Goal: Task Accomplishment & Management: Use online tool/utility

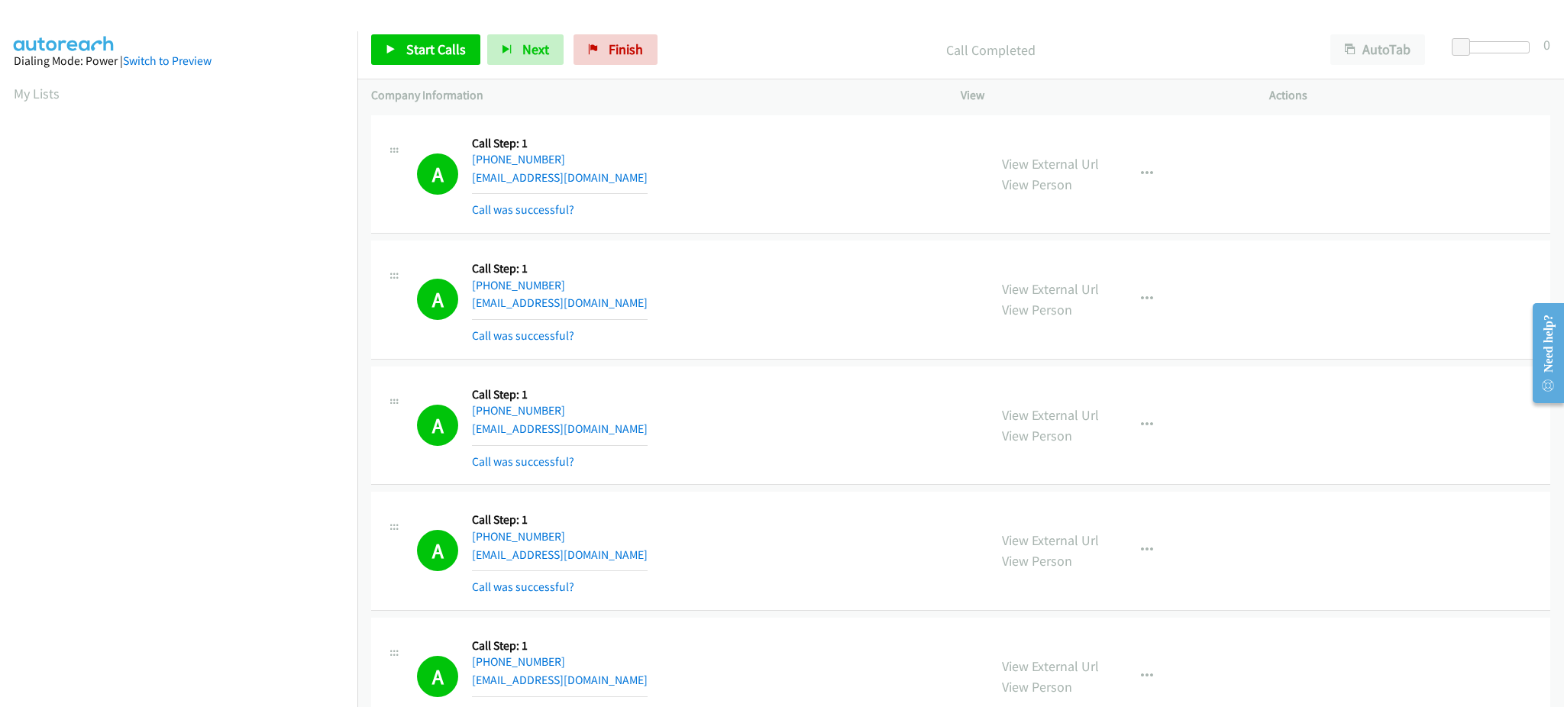
scroll to position [153, 0]
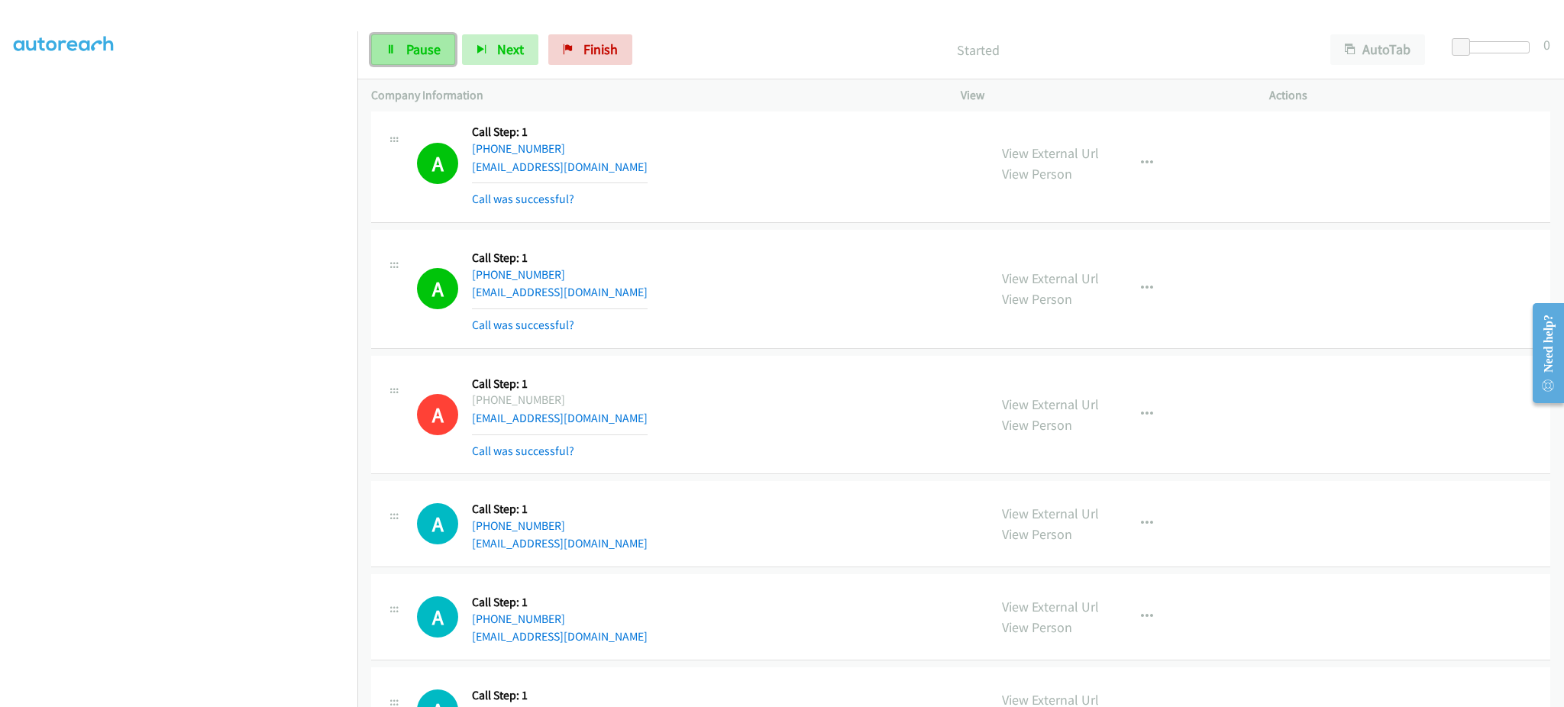
click at [422, 62] on link "Pause" at bounding box center [413, 49] width 84 height 31
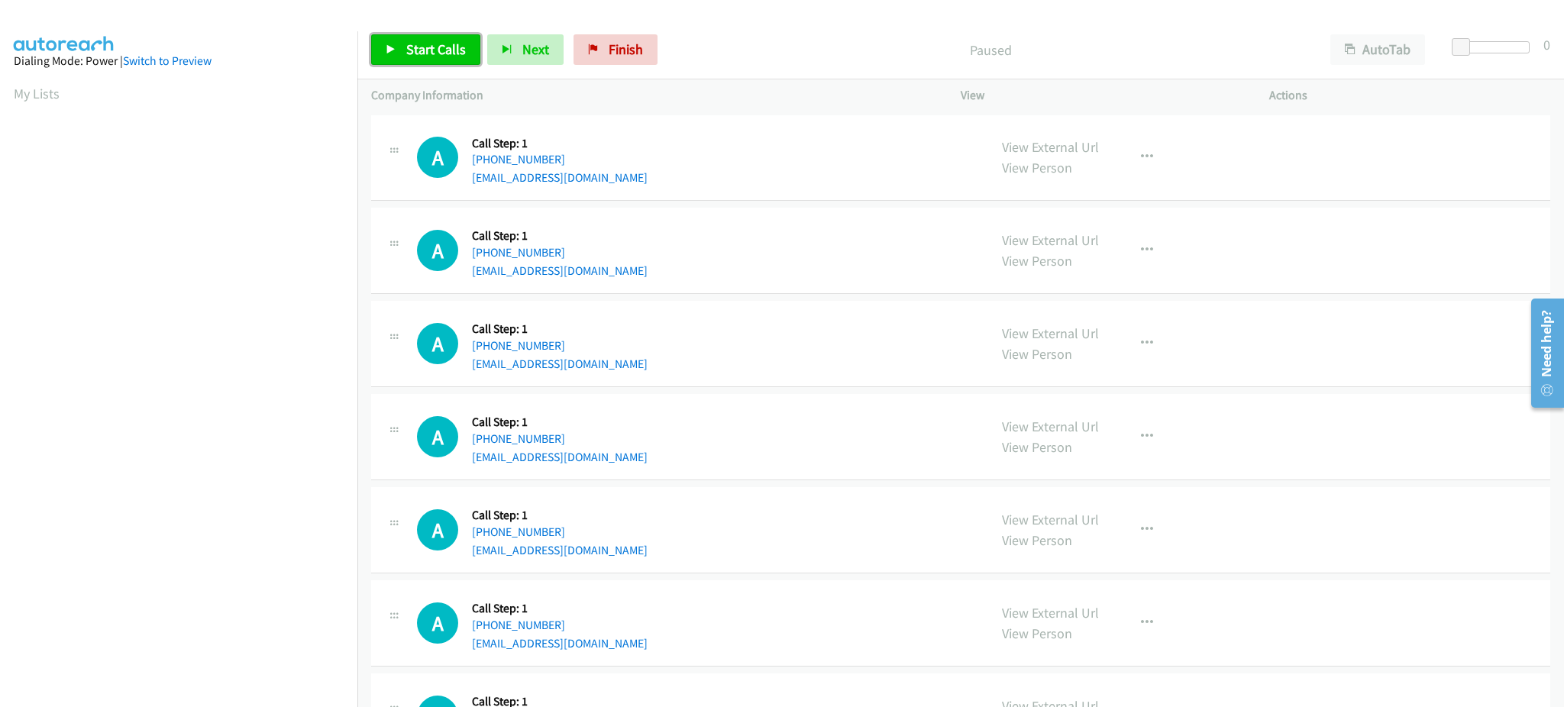
click at [450, 52] on span "Start Calls" at bounding box center [436, 49] width 60 height 18
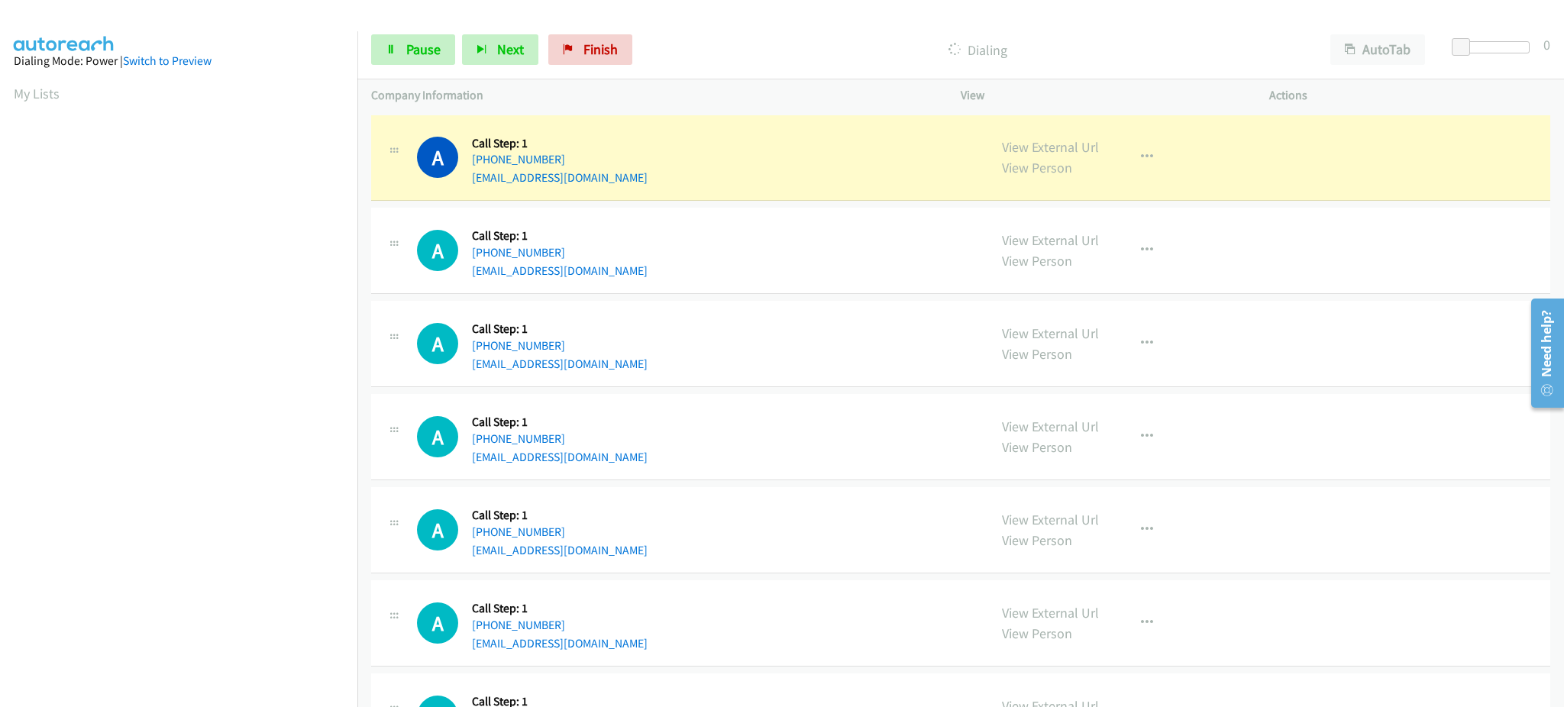
scroll to position [153, 0]
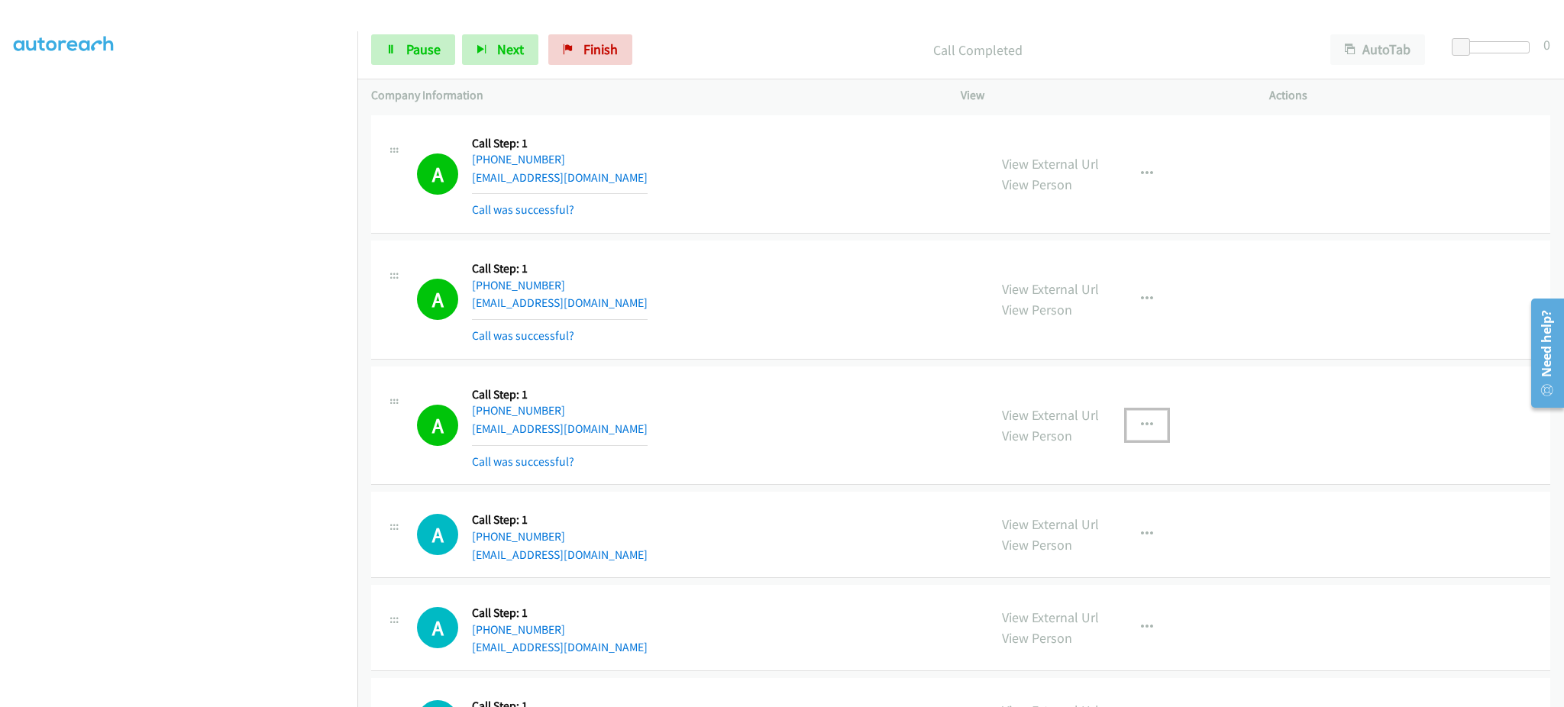
click at [1128, 425] on button "button" at bounding box center [1147, 425] width 41 height 31
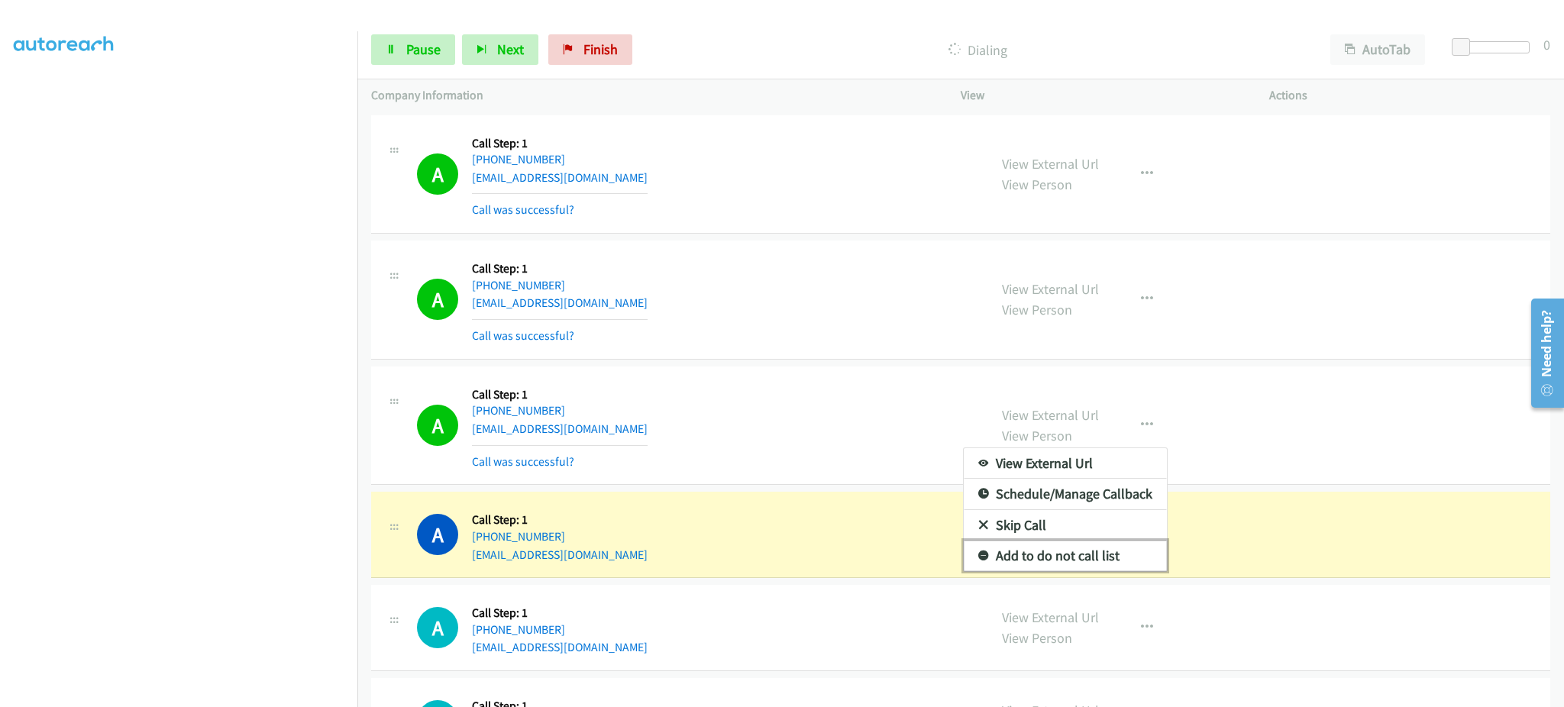
click at [1109, 558] on link "Add to do not call list" at bounding box center [1065, 556] width 203 height 31
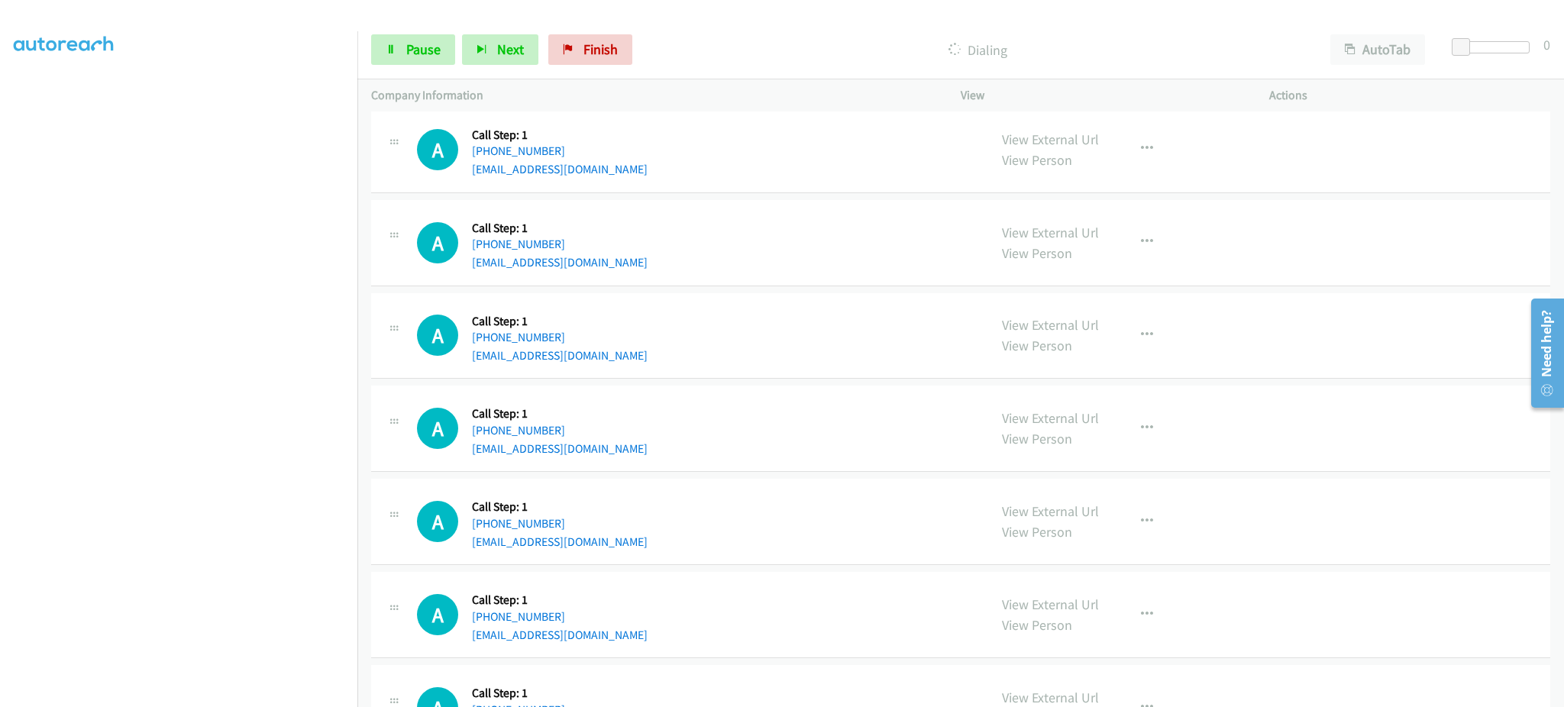
scroll to position [1222, 0]
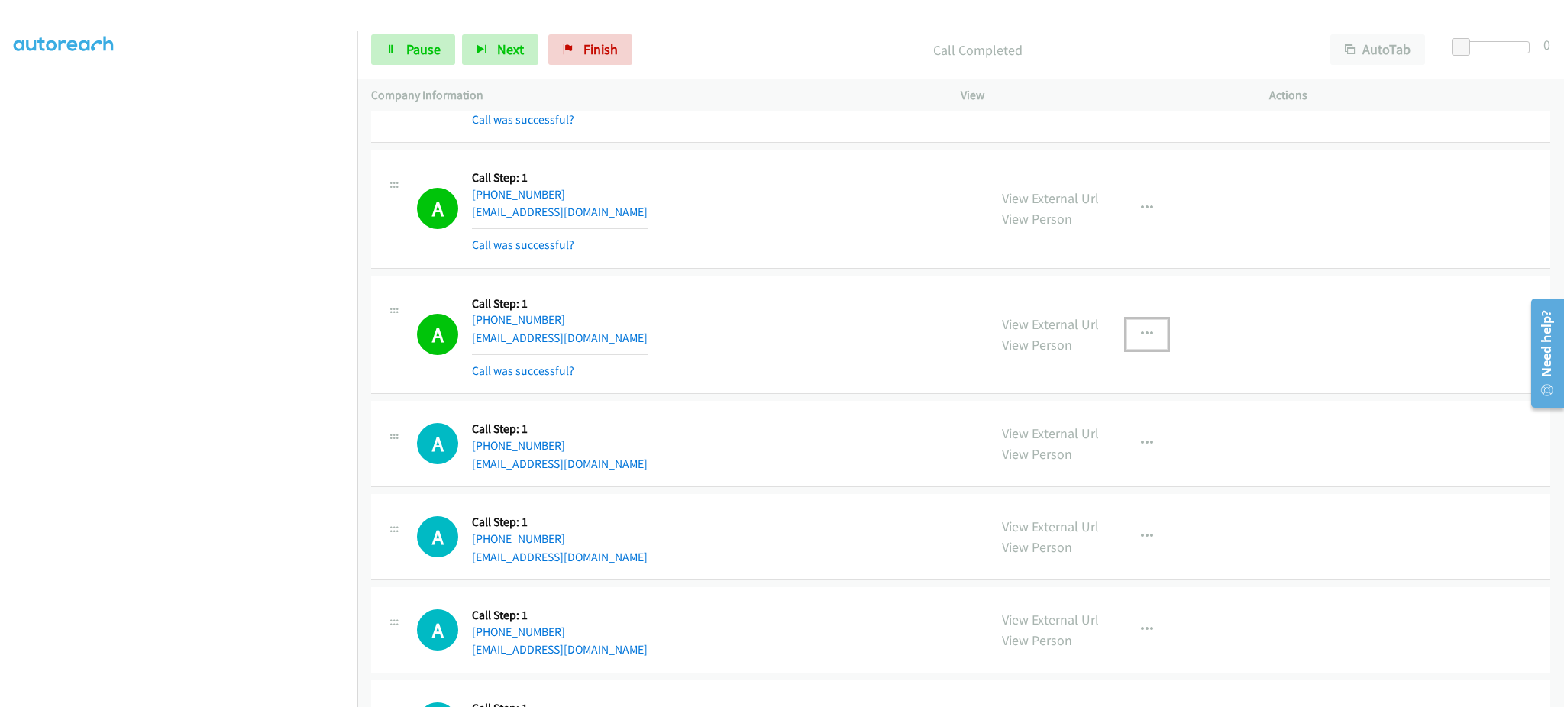
click at [1127, 327] on button "button" at bounding box center [1147, 334] width 41 height 31
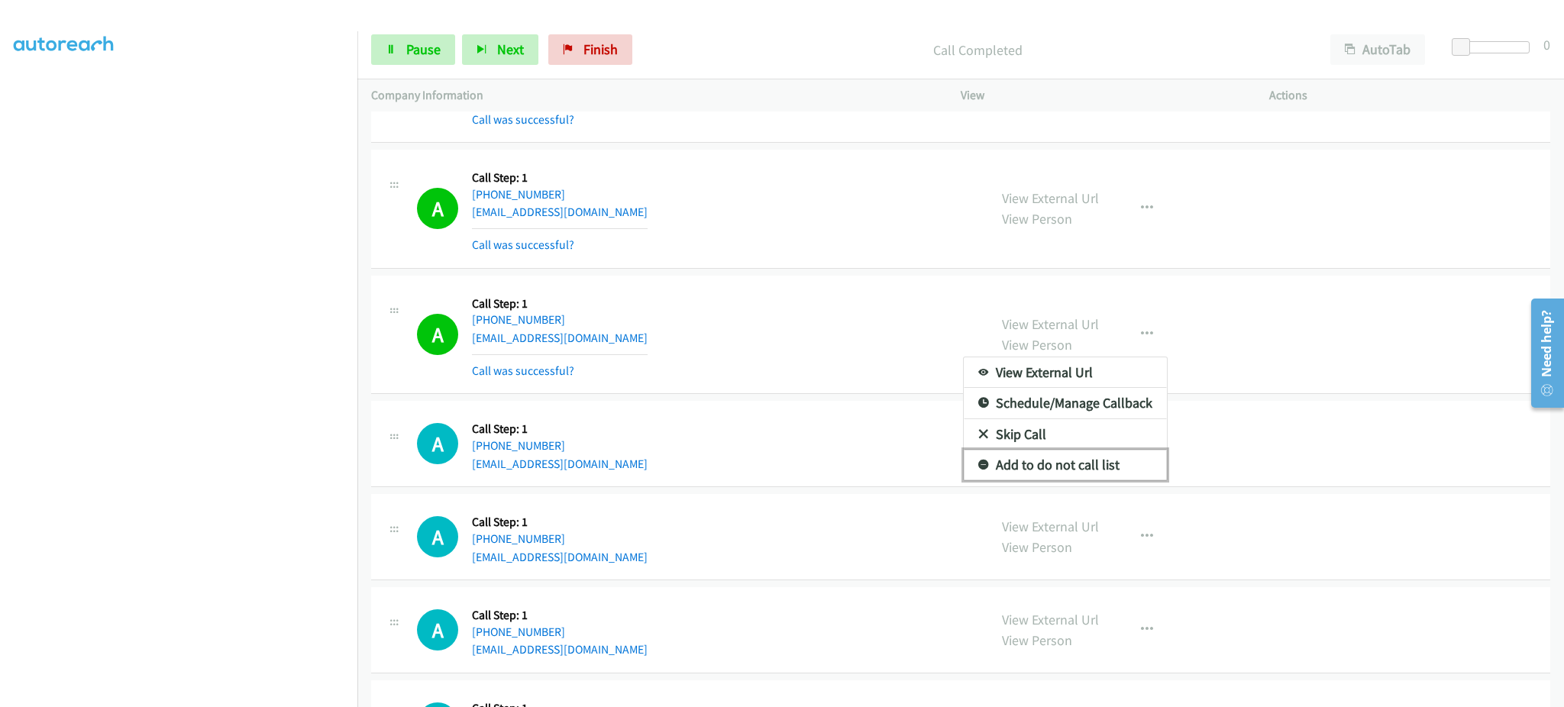
click at [1124, 474] on link "Add to do not call list" at bounding box center [1065, 465] width 203 height 31
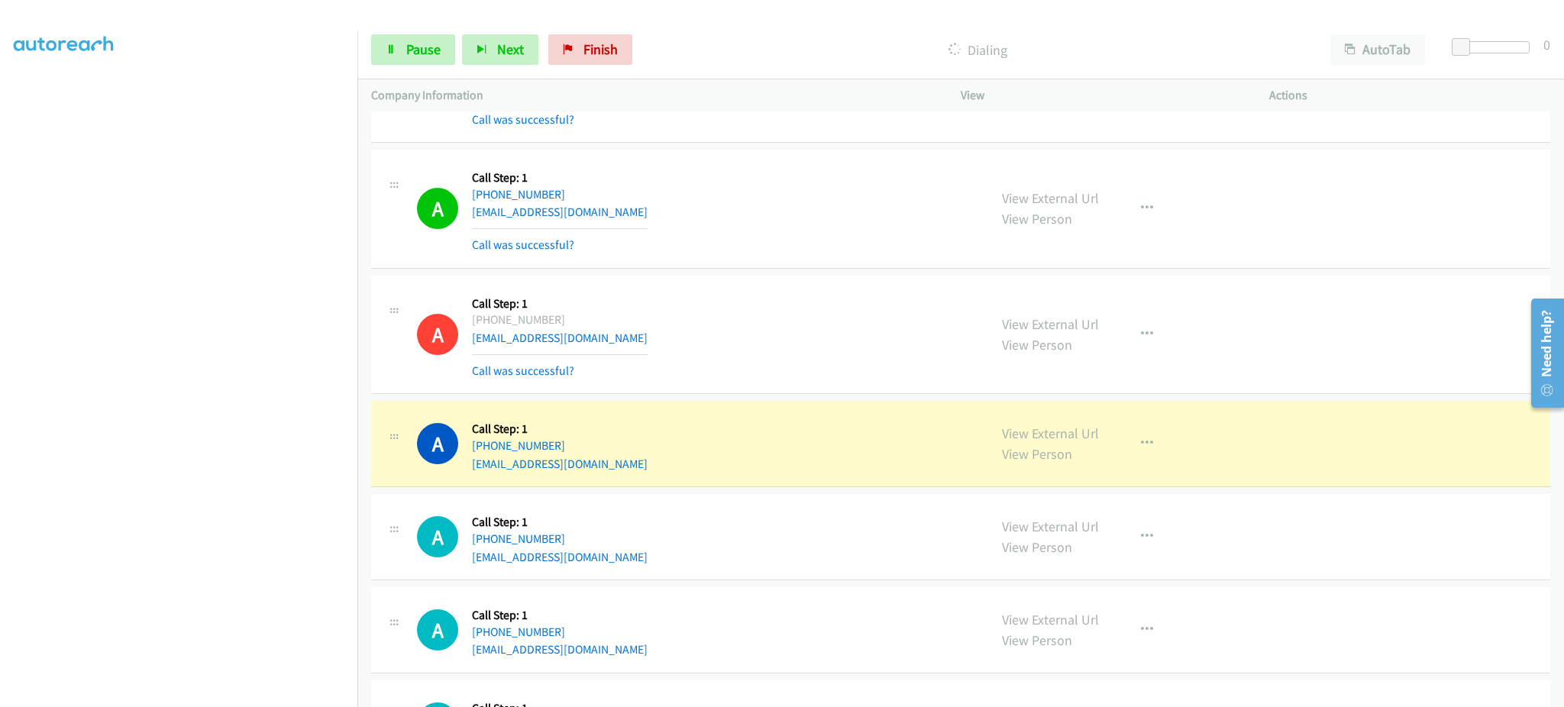
click at [231, 691] on section at bounding box center [179, 344] width 330 height 731
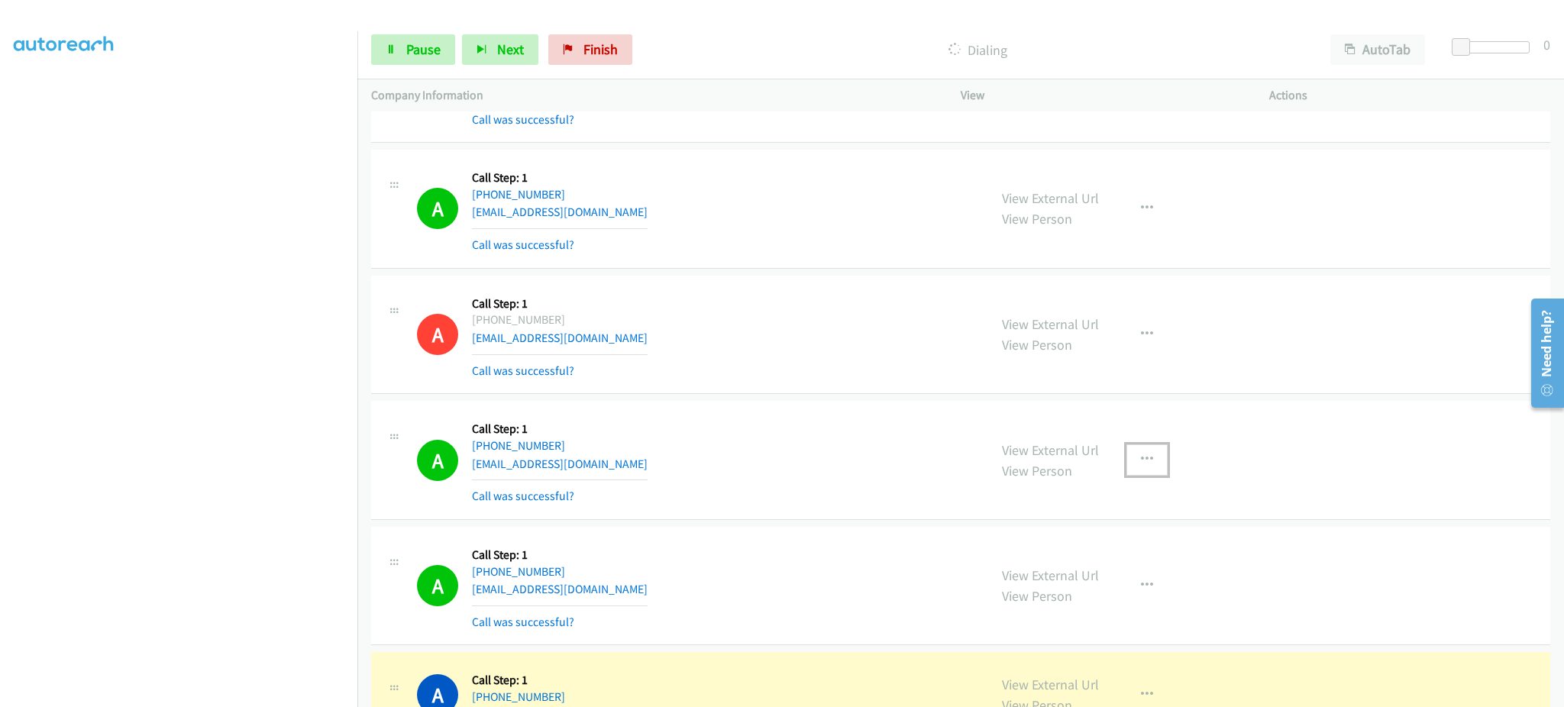
click at [1131, 469] on button "button" at bounding box center [1147, 460] width 41 height 31
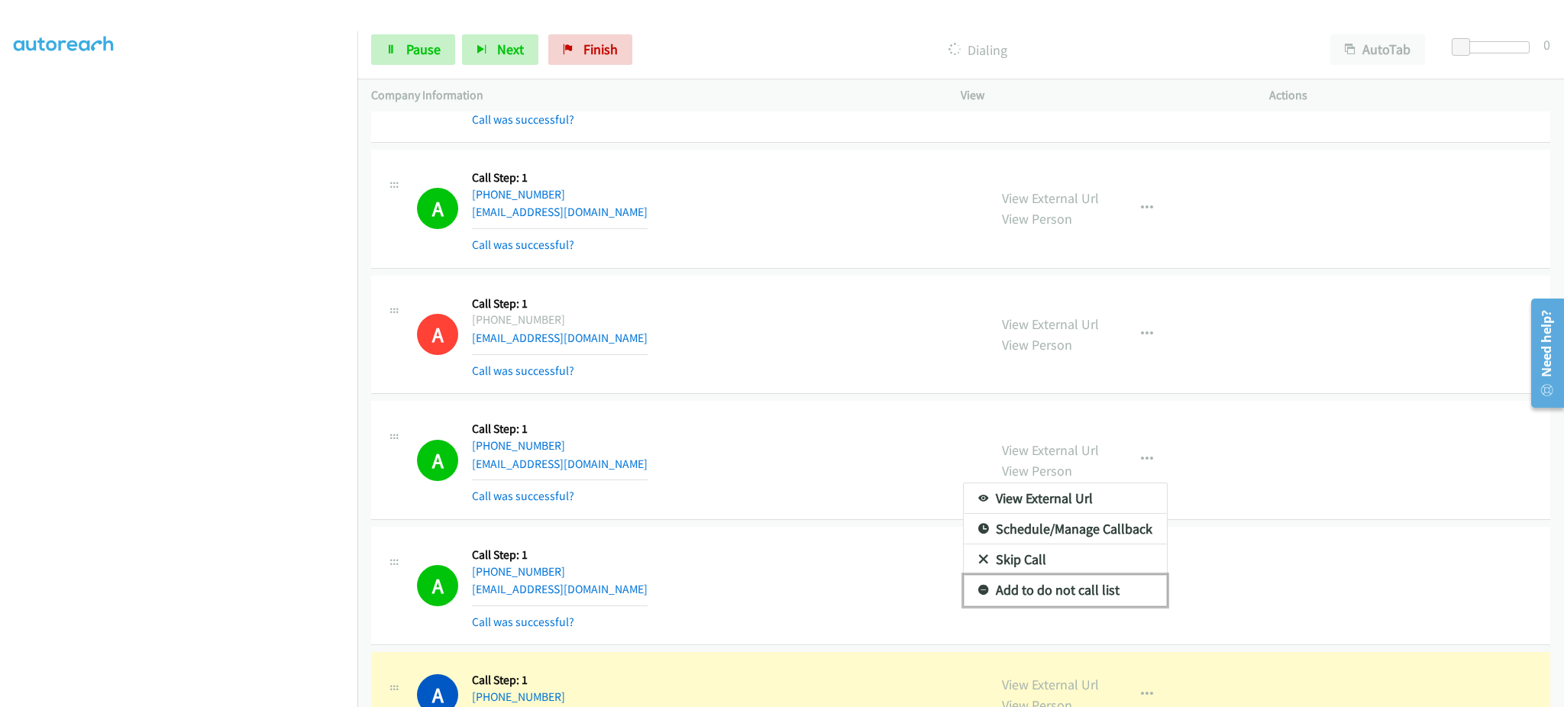
click at [1109, 594] on link "Add to do not call list" at bounding box center [1065, 590] width 203 height 31
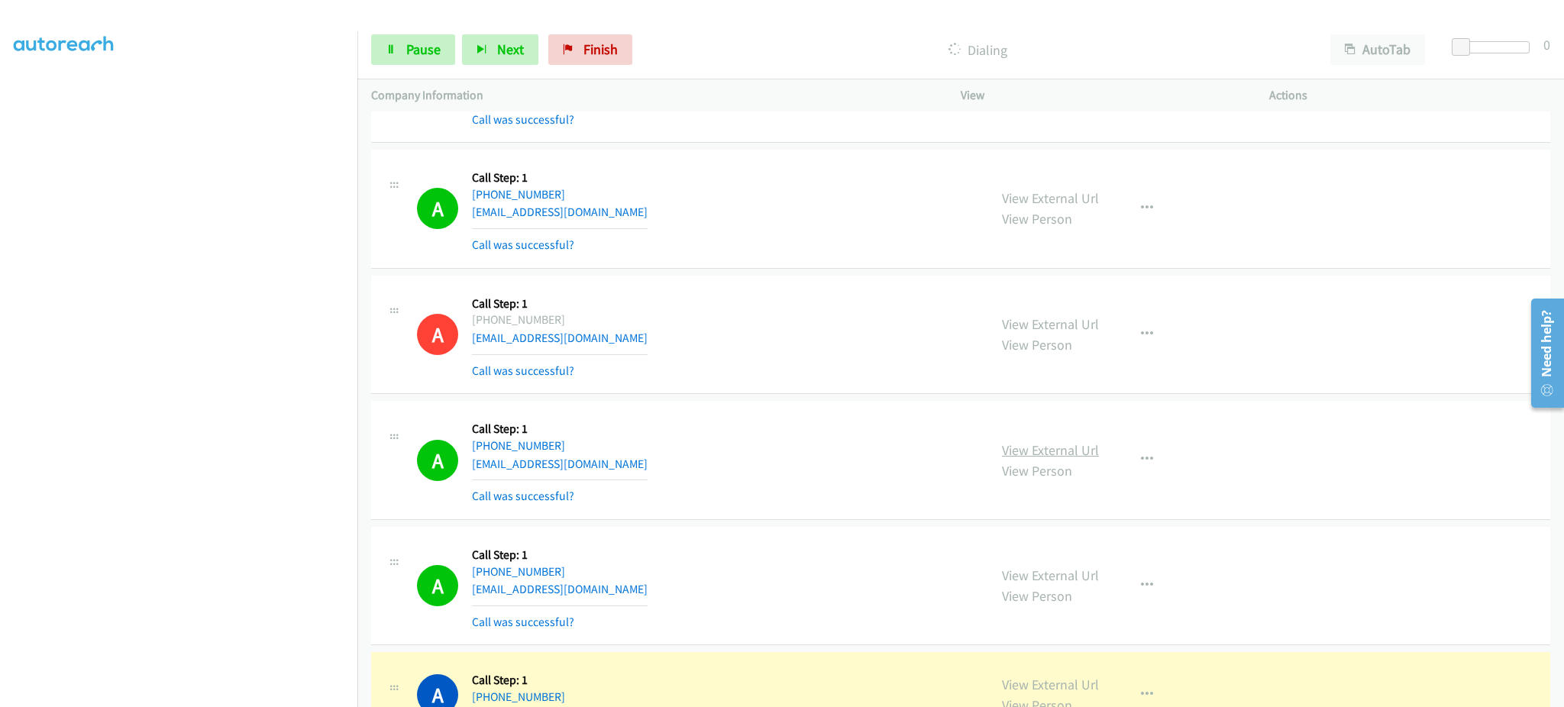
click at [1074, 455] on link "View External Url" at bounding box center [1050, 451] width 97 height 18
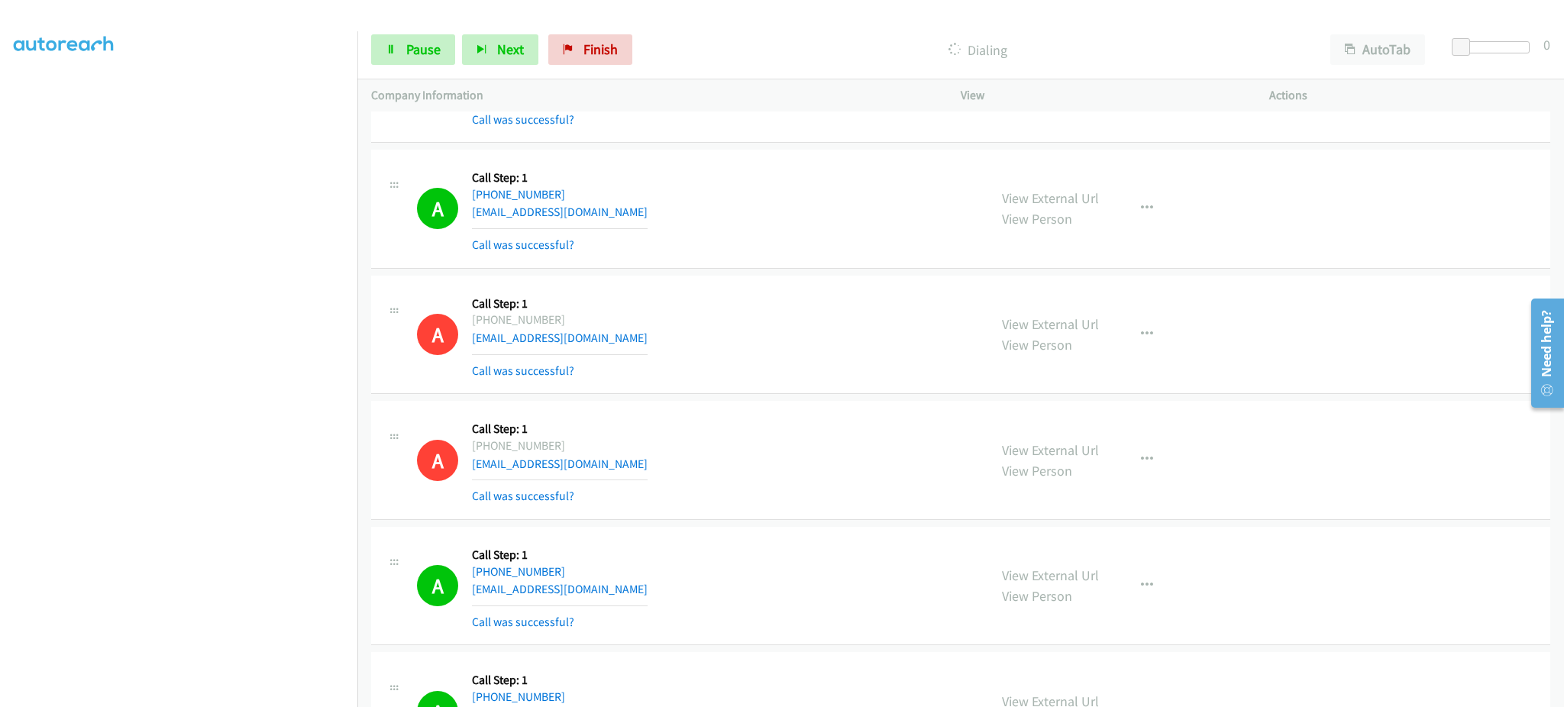
click at [243, 695] on section at bounding box center [179, 344] width 330 height 731
click at [407, 50] on span "Pause" at bounding box center [423, 49] width 34 height 18
click at [413, 50] on span "Start Calls" at bounding box center [436, 49] width 60 height 18
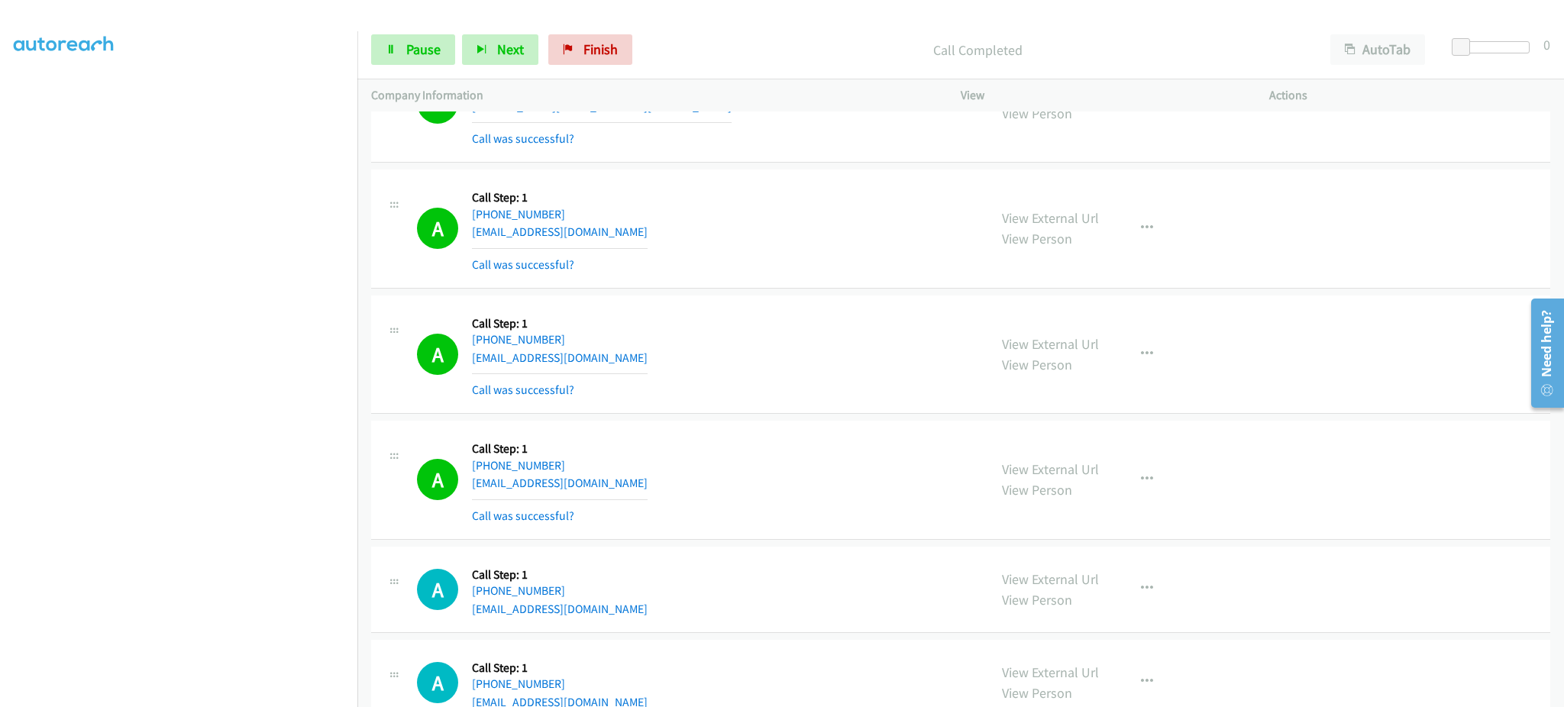
scroll to position [3361, 0]
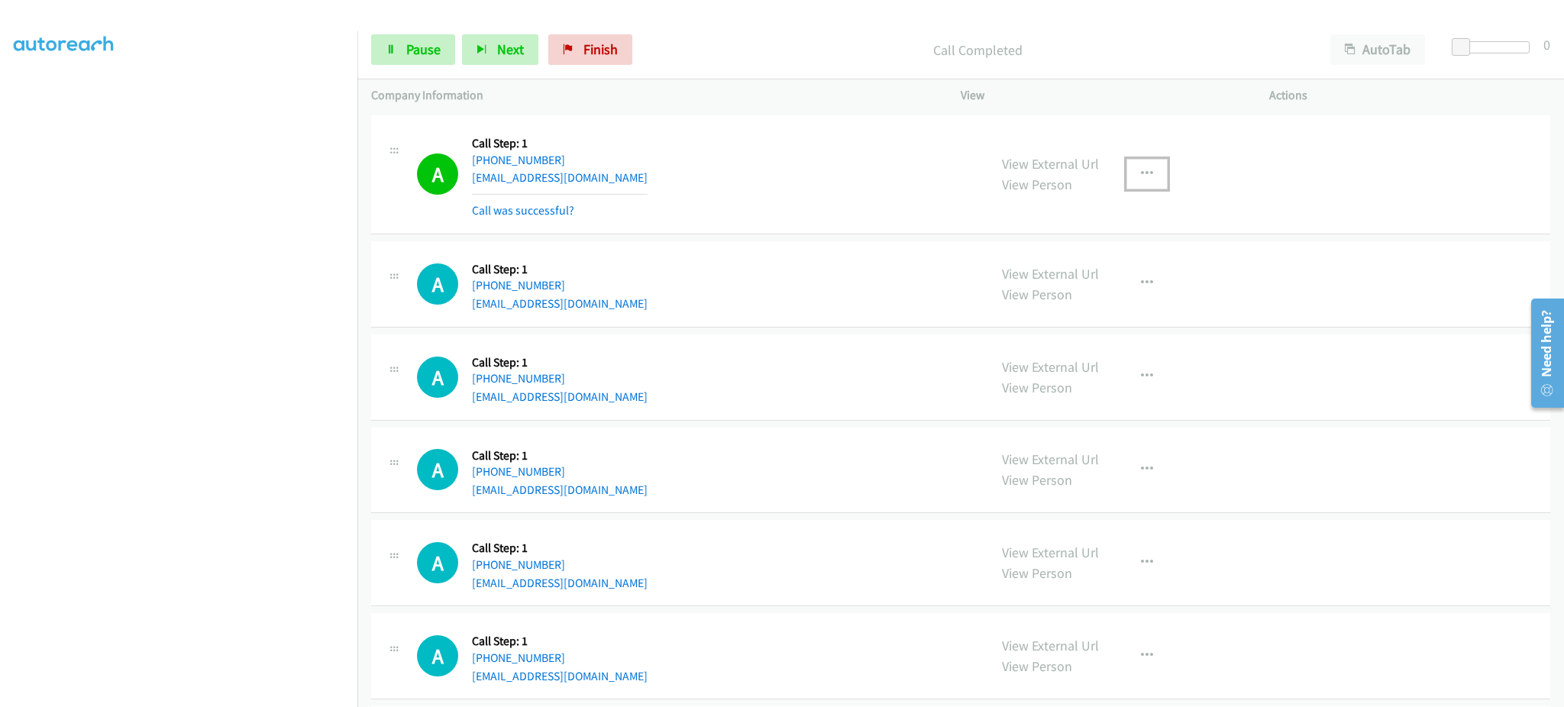
click at [1131, 187] on button "button" at bounding box center [1147, 174] width 41 height 31
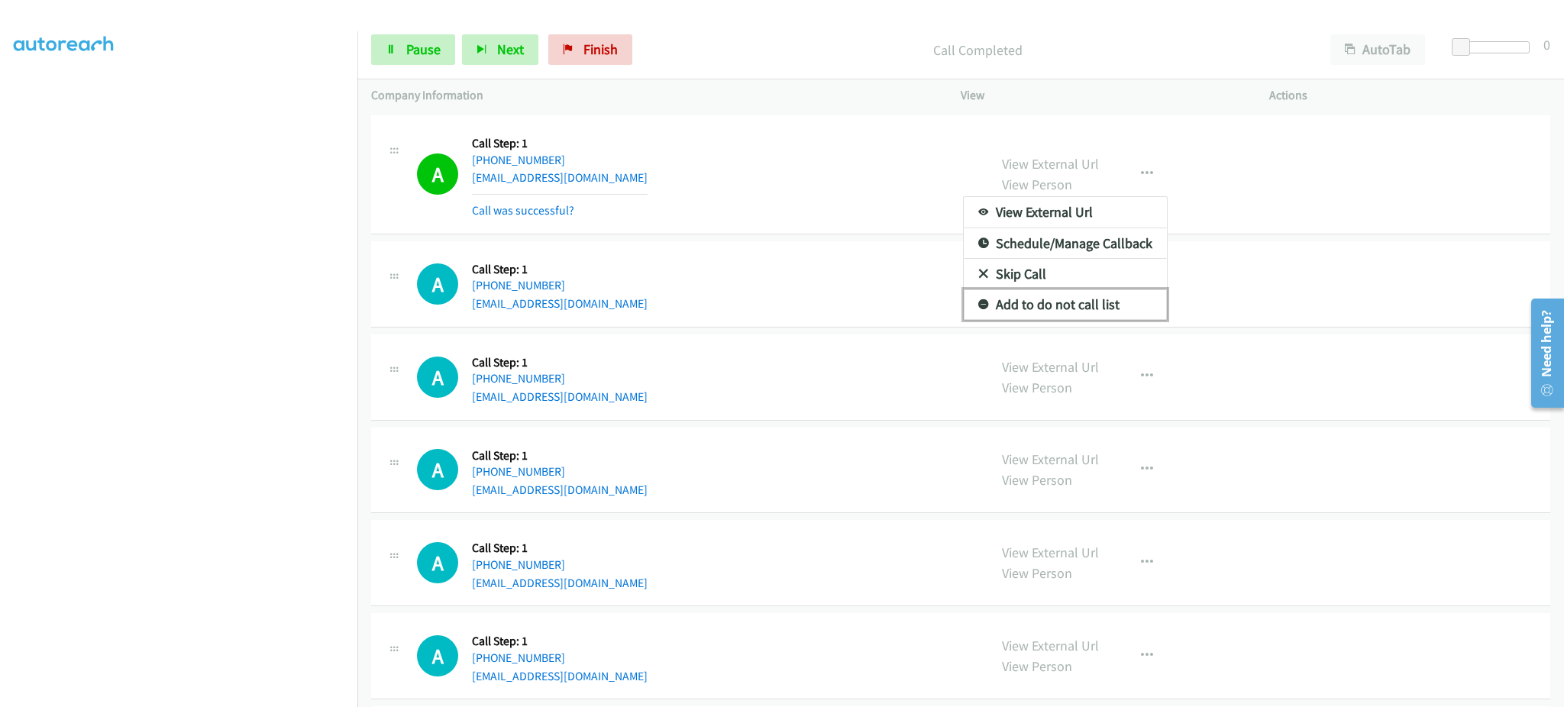
click at [1095, 313] on link "Add to do not call list" at bounding box center [1065, 305] width 203 height 31
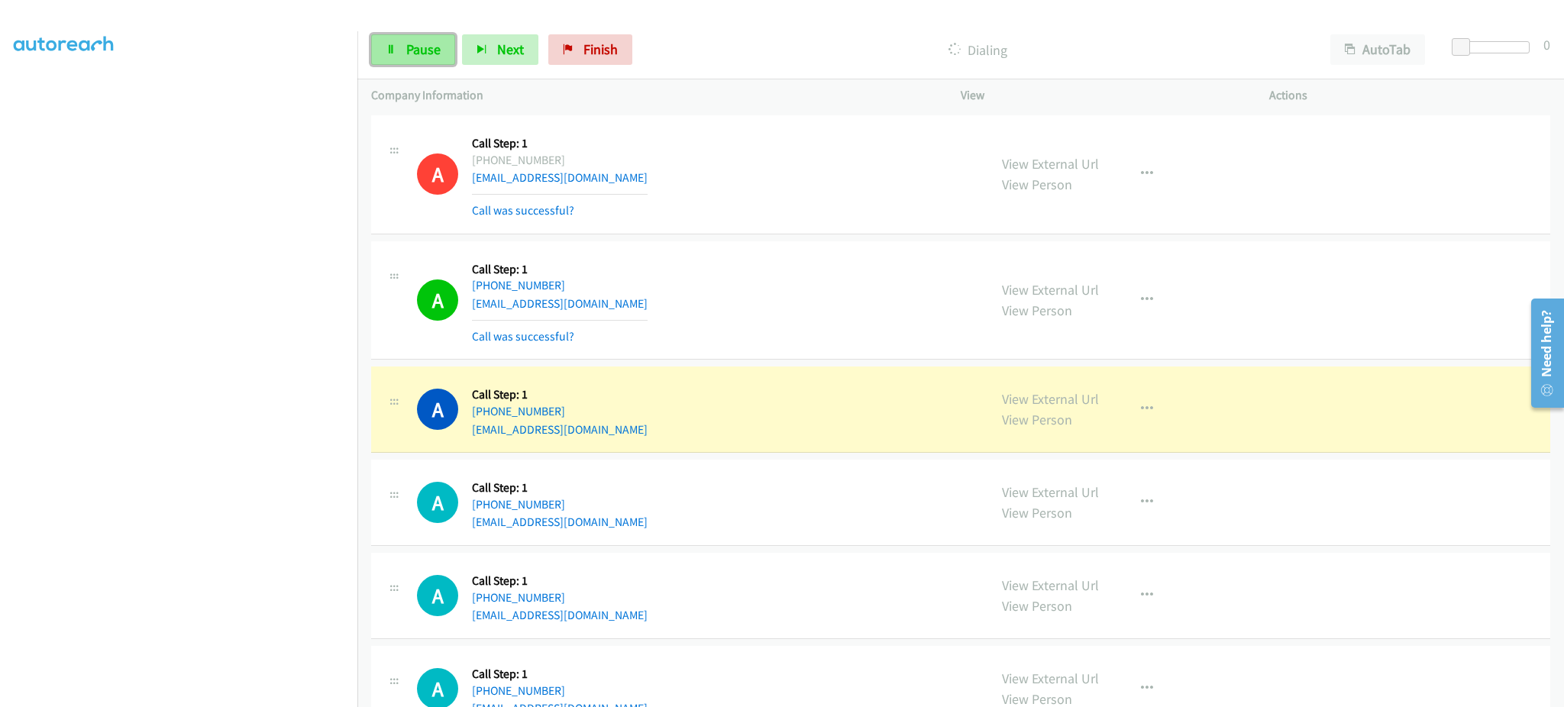
click at [442, 57] on link "Pause" at bounding box center [413, 49] width 84 height 31
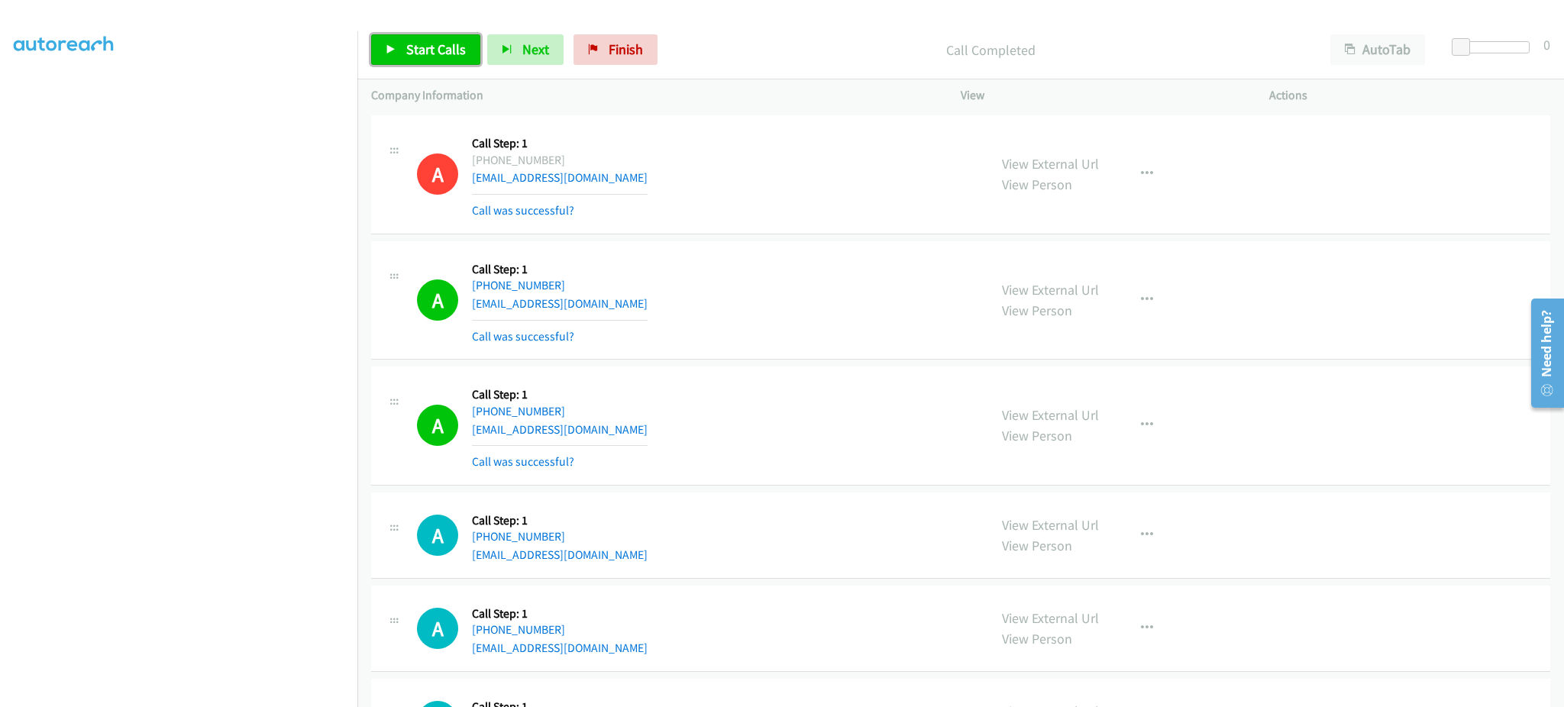
click at [428, 63] on link "Start Calls" at bounding box center [425, 49] width 109 height 31
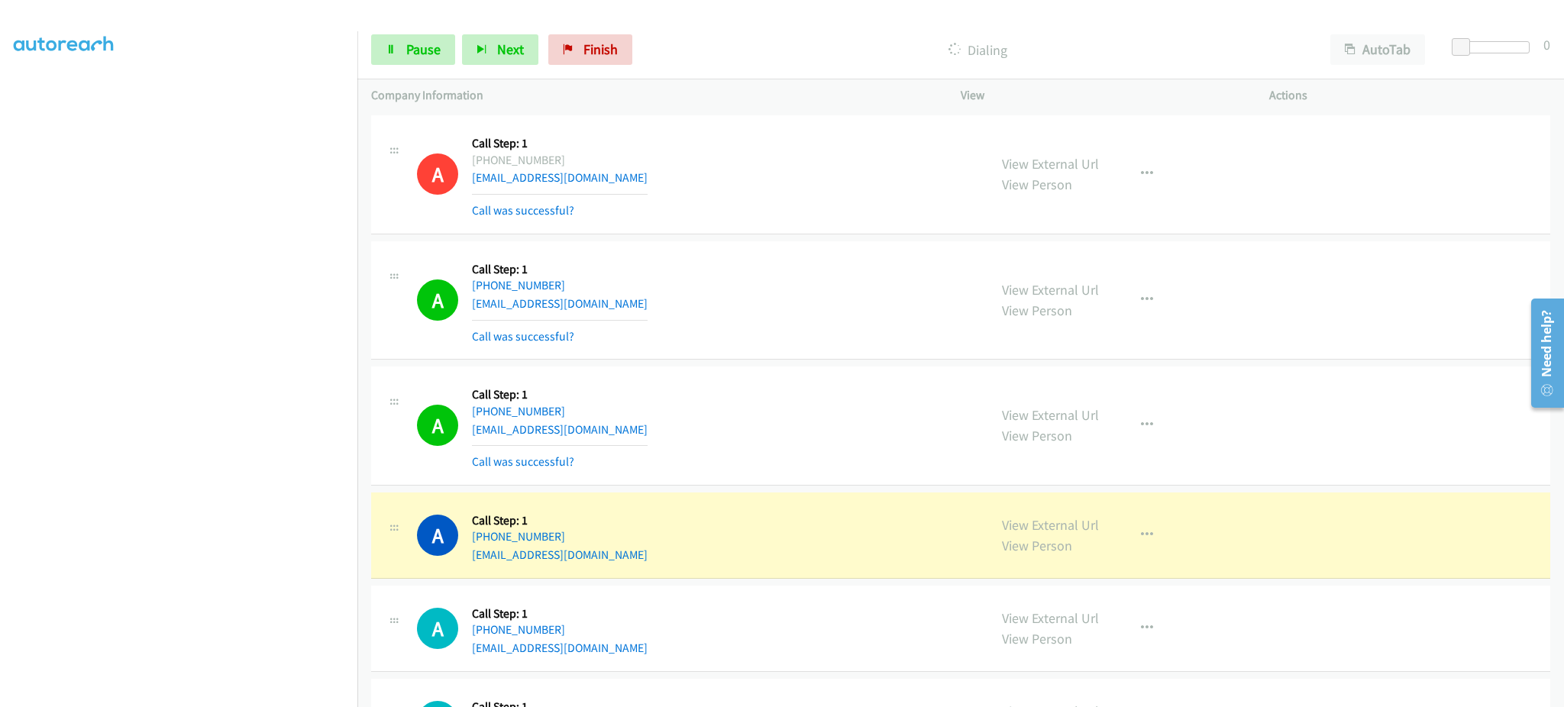
click at [824, 65] on div "Dialing" at bounding box center [978, 49] width 678 height 31
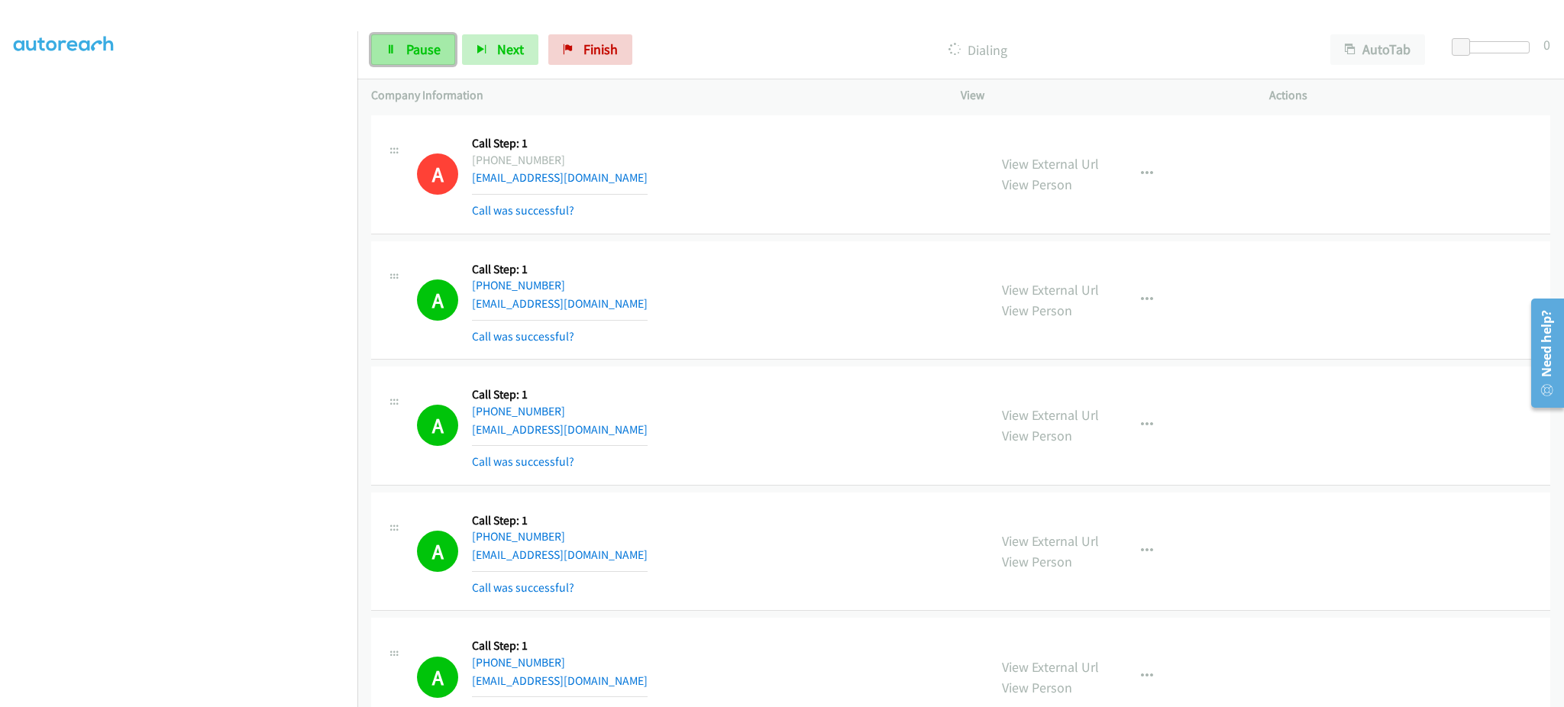
click at [416, 57] on span "Pause" at bounding box center [423, 49] width 34 height 18
click at [435, 32] on div "Start Calls Pause Next Finish Call Completed AutoTab AutoTab 0" at bounding box center [961, 50] width 1207 height 59
click at [440, 46] on span "Start Calls" at bounding box center [436, 49] width 60 height 18
click at [425, 60] on link "Pause" at bounding box center [413, 49] width 84 height 31
click at [442, 47] on span "Start Calls" at bounding box center [436, 49] width 60 height 18
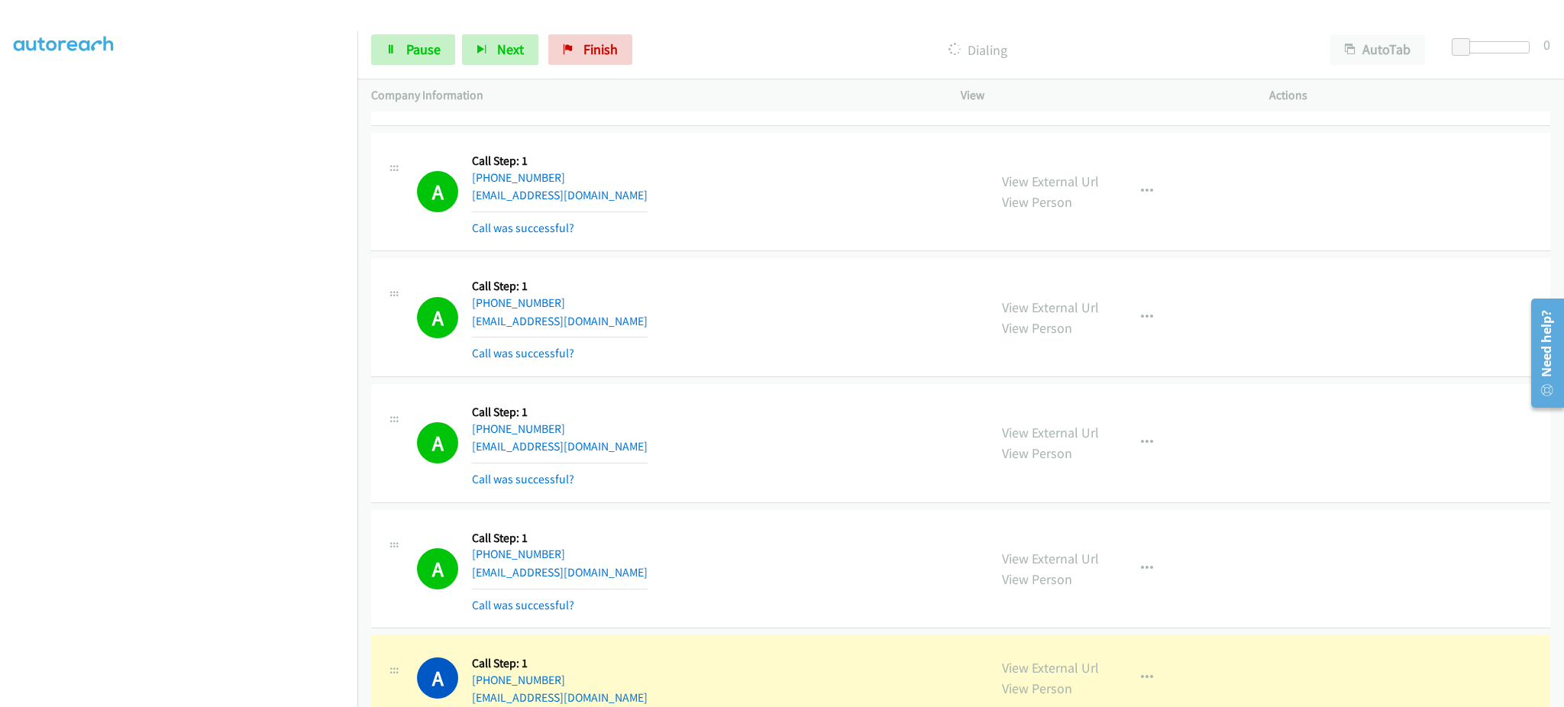
scroll to position [4278, 0]
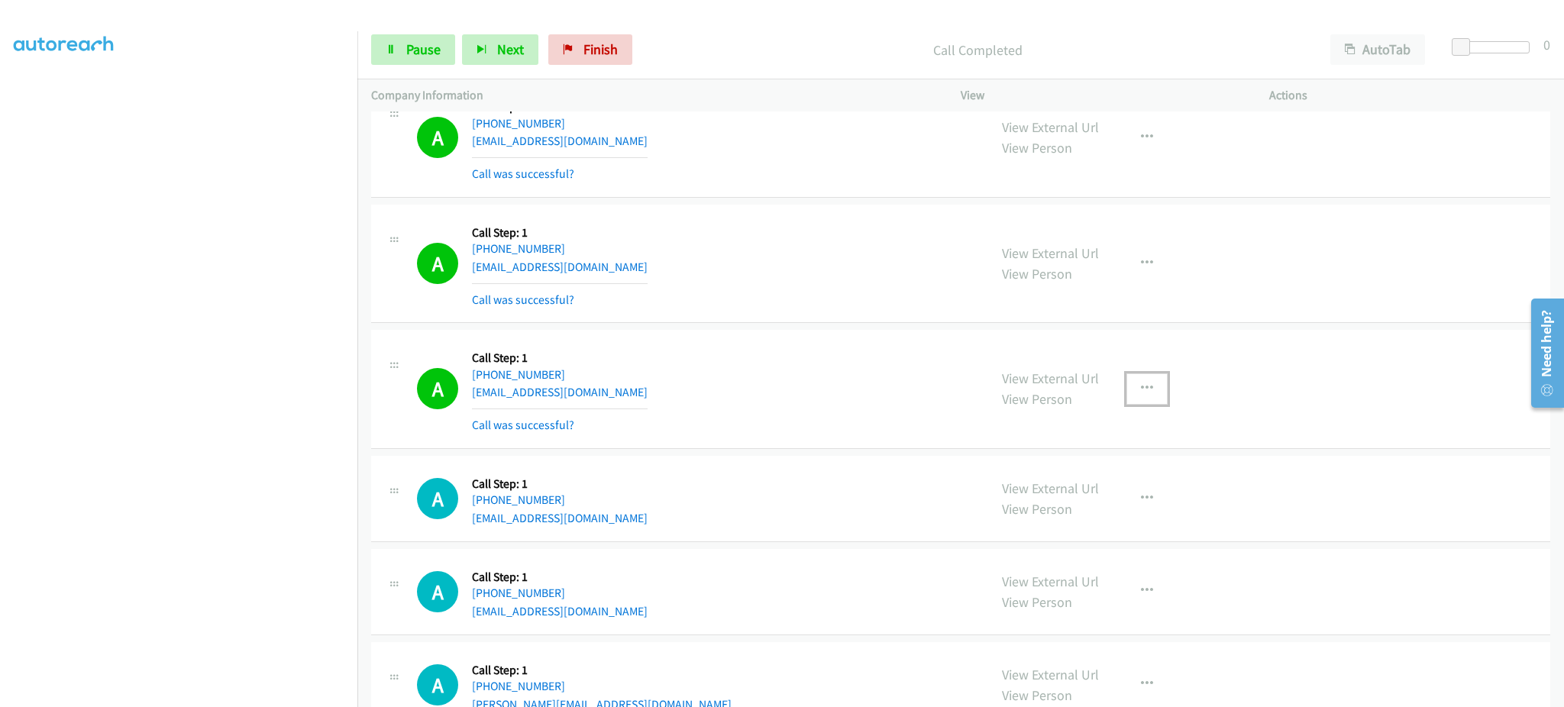
click at [1153, 397] on button "button" at bounding box center [1147, 389] width 41 height 31
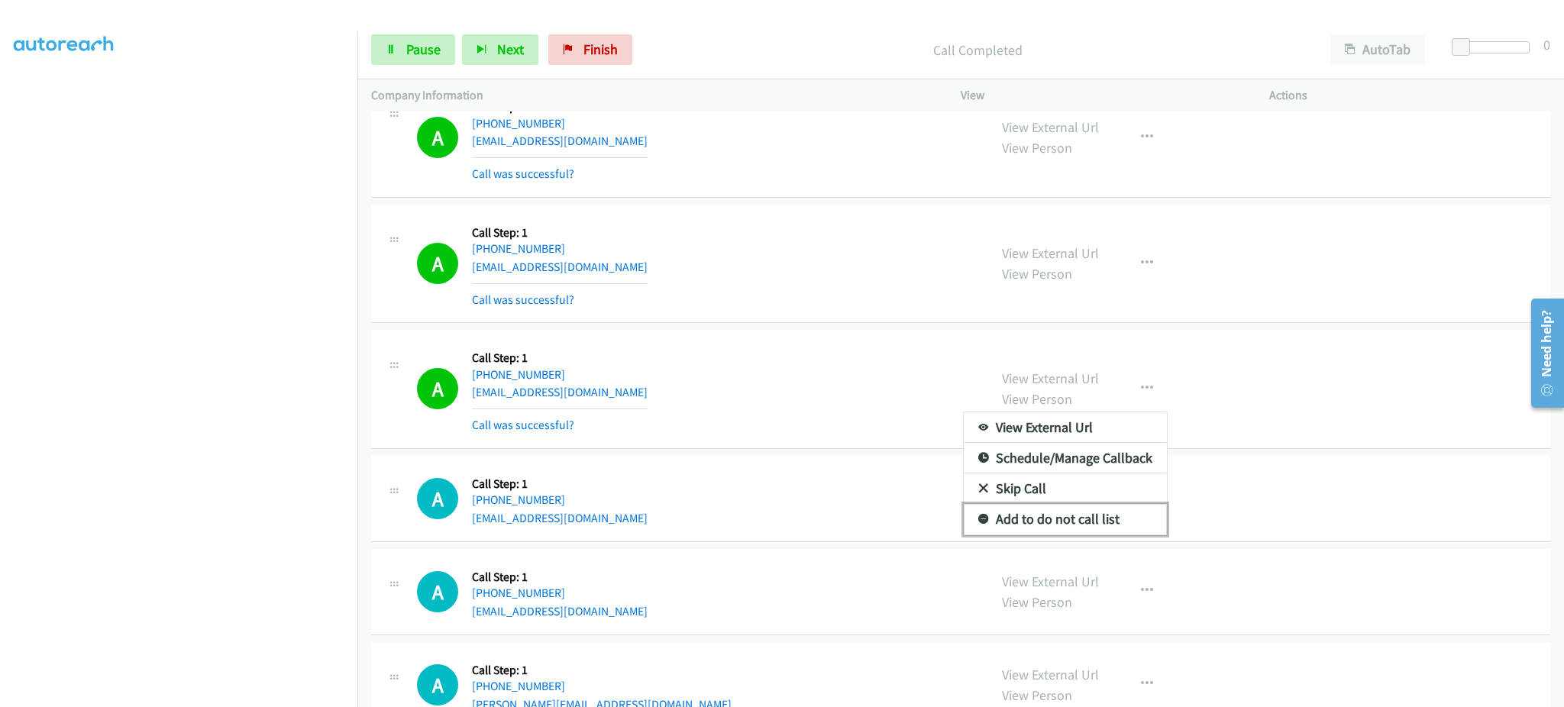
click at [1088, 535] on link "Add to do not call list" at bounding box center [1065, 519] width 203 height 31
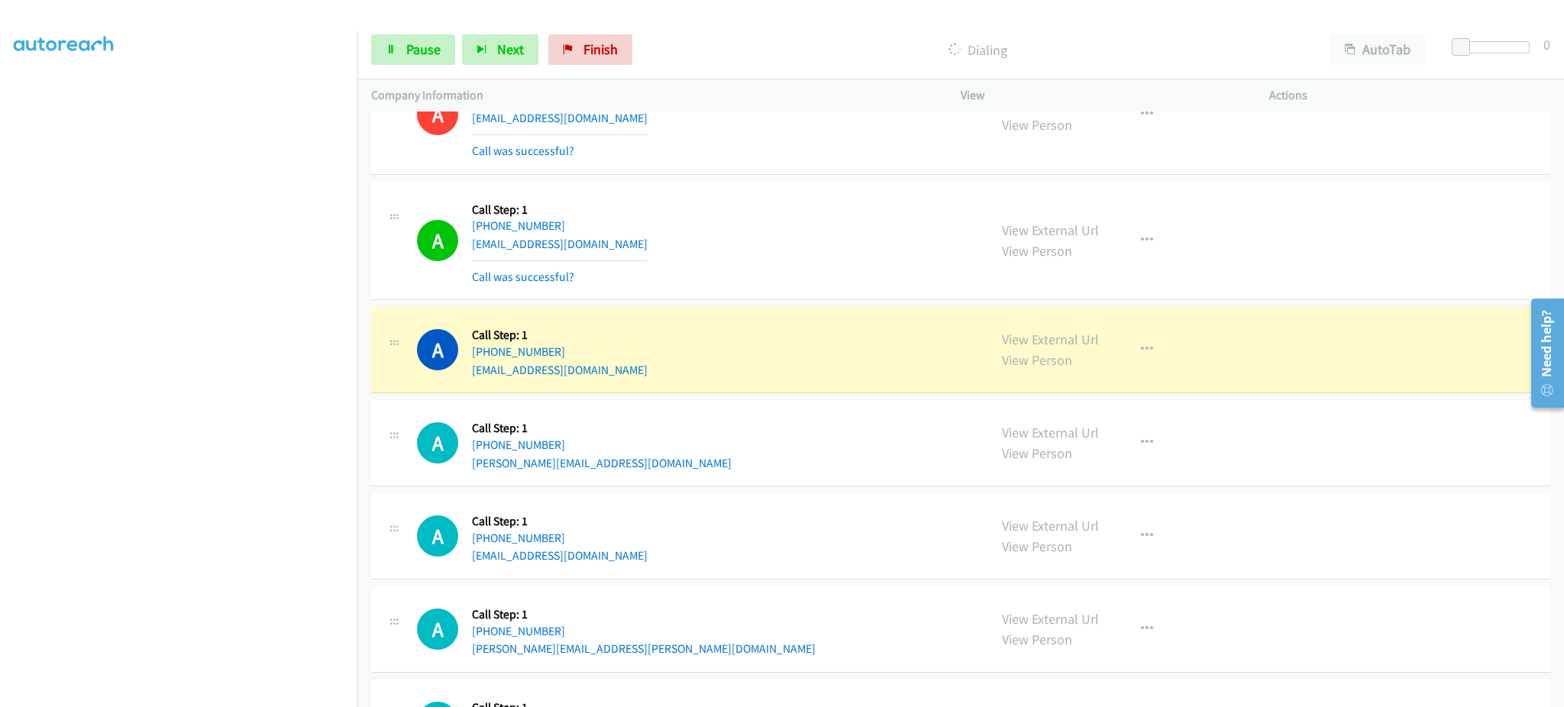
scroll to position [4583, 0]
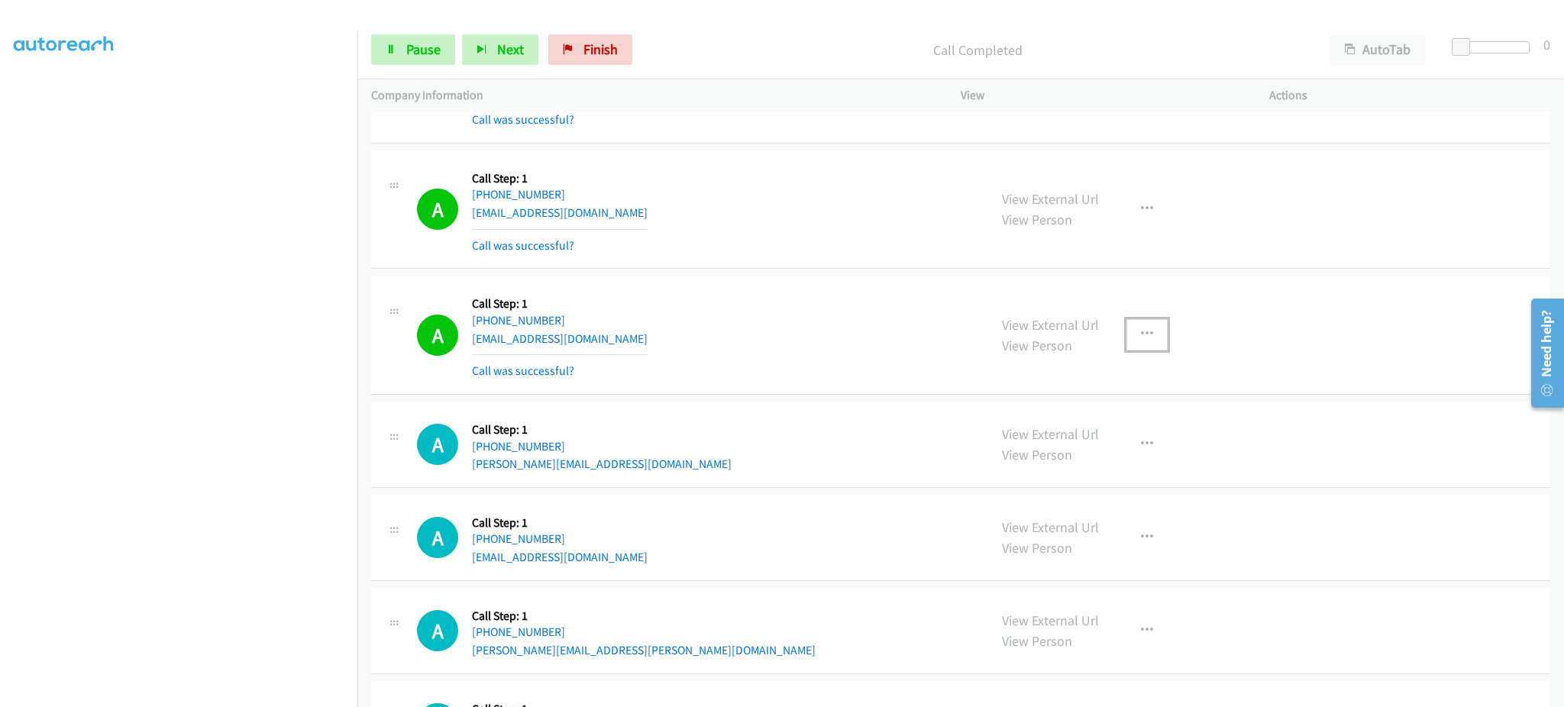
click at [1144, 338] on icon "button" at bounding box center [1147, 334] width 12 height 12
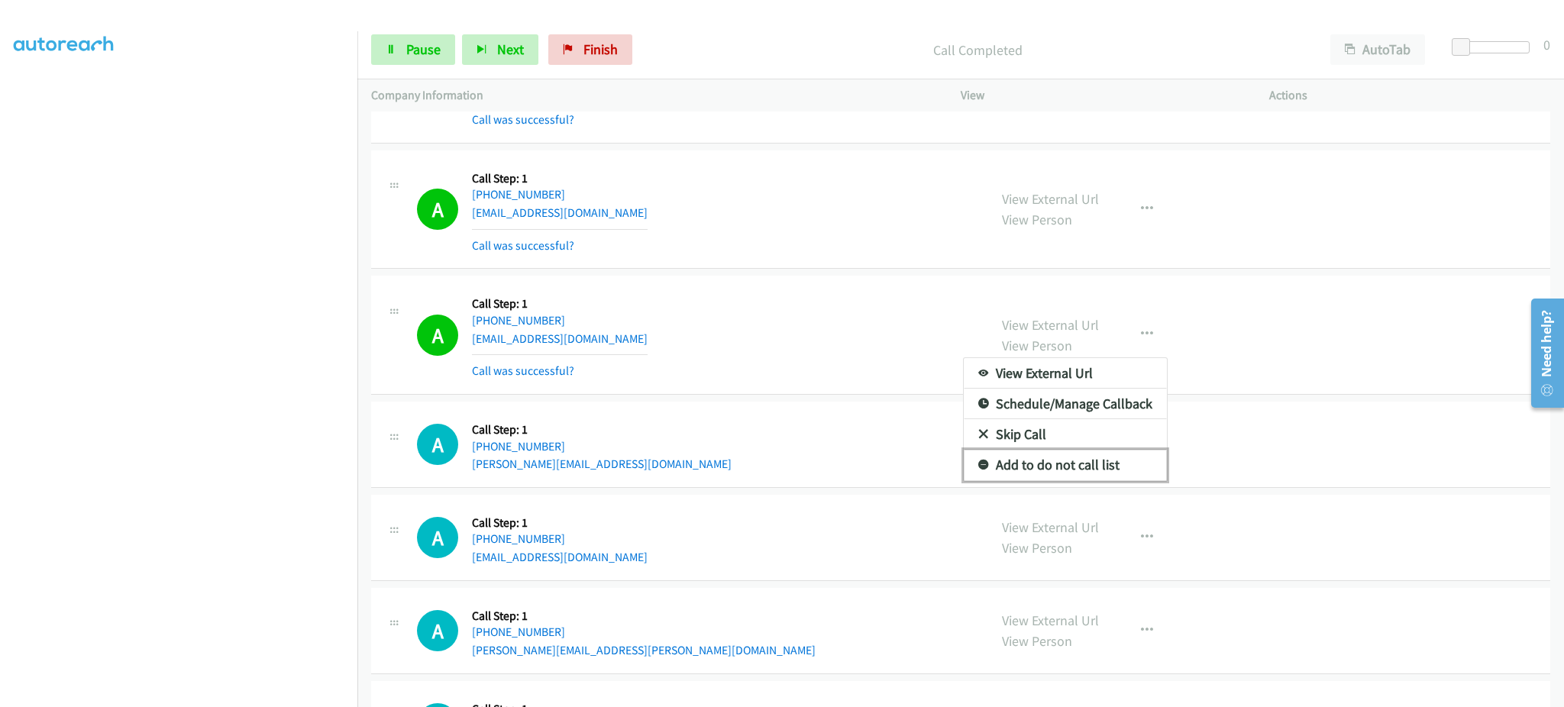
click at [1102, 460] on link "Add to do not call list" at bounding box center [1065, 465] width 203 height 31
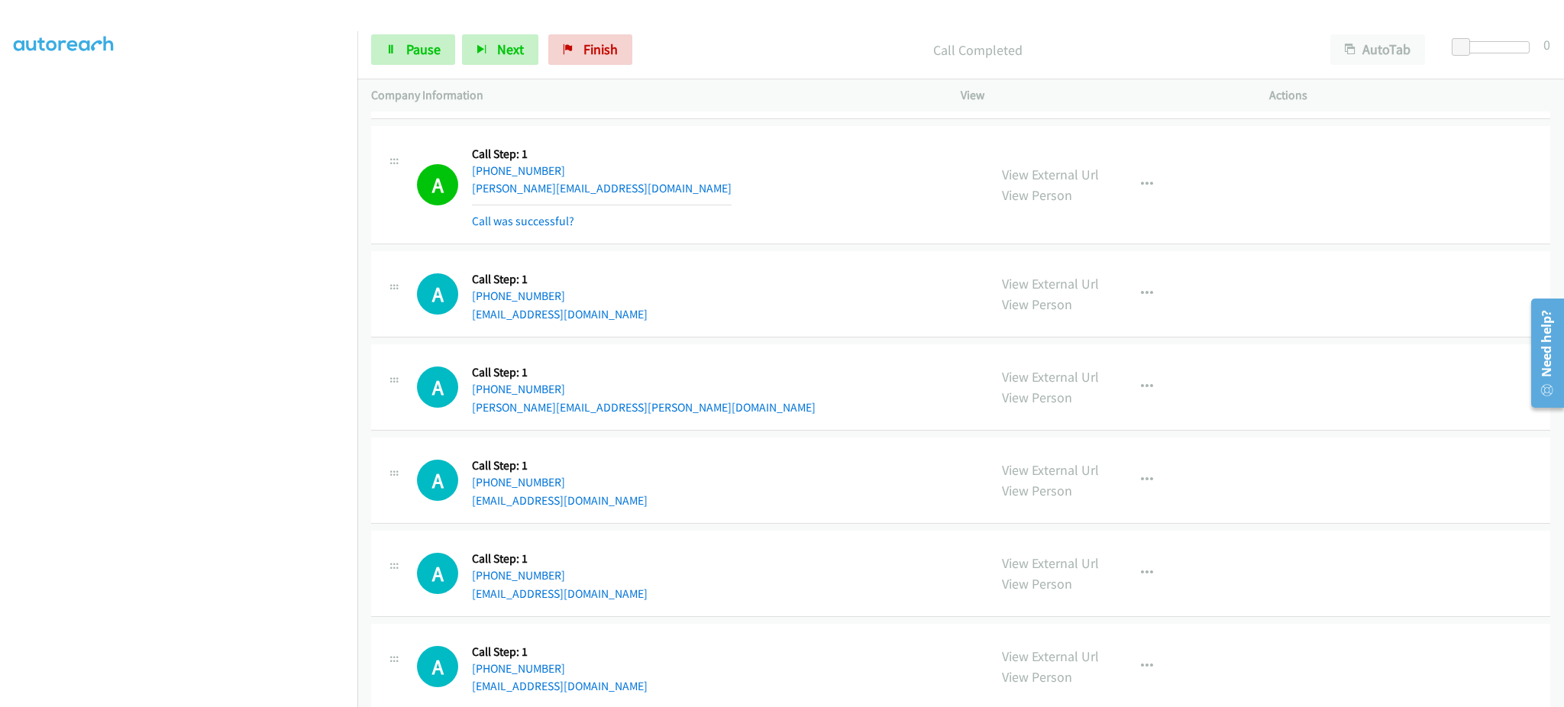
scroll to position [4889, 0]
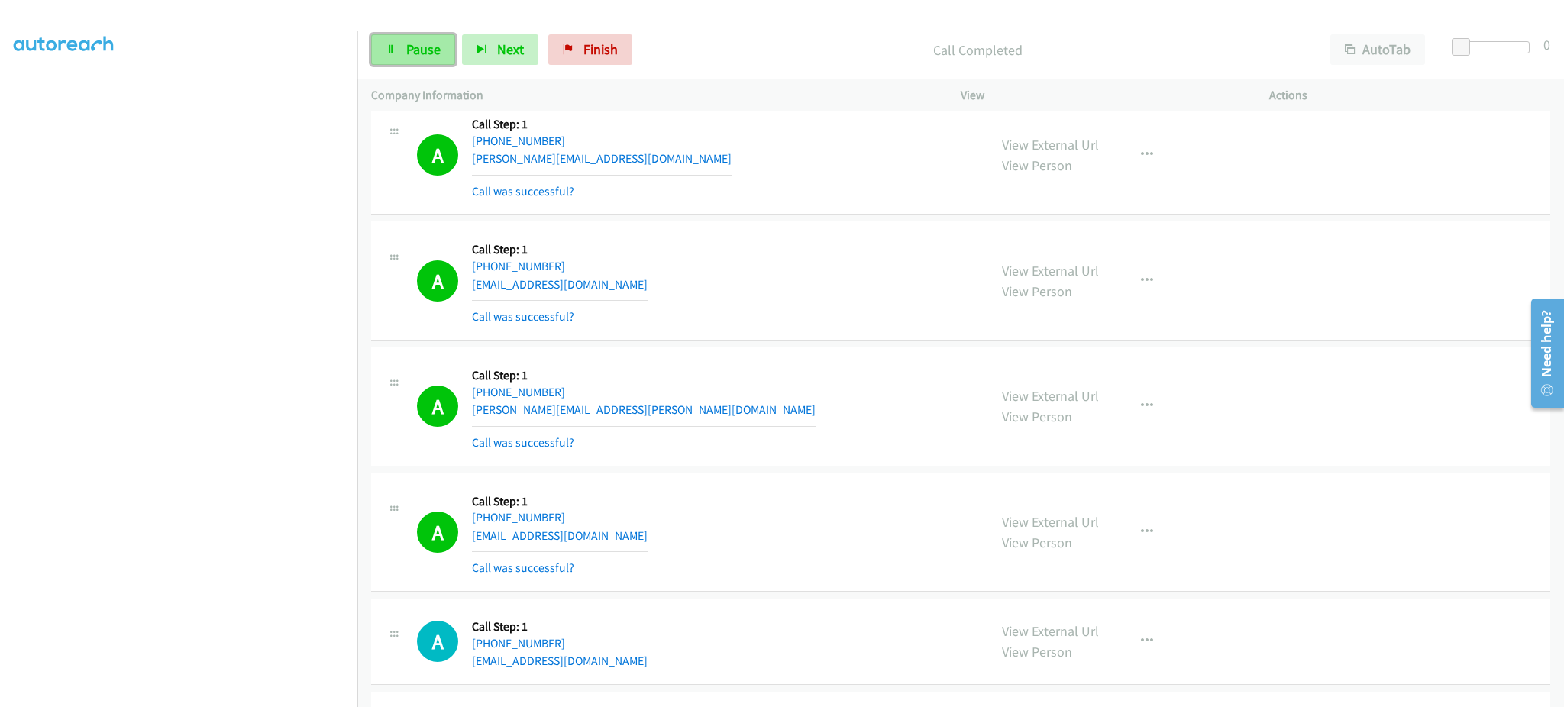
click at [401, 56] on link "Pause" at bounding box center [413, 49] width 84 height 31
click at [416, 47] on span "Start Calls" at bounding box center [436, 49] width 60 height 18
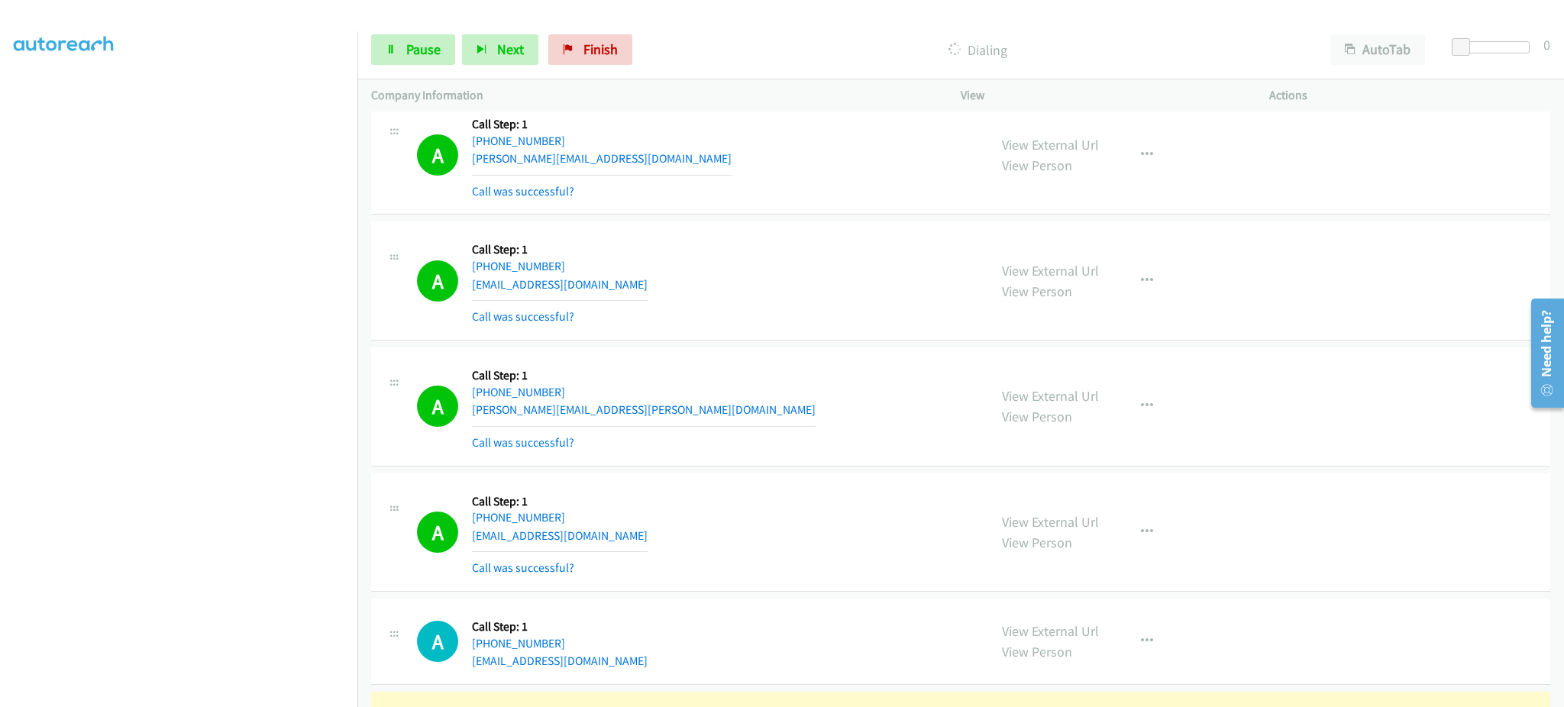
click at [120, 692] on section at bounding box center [179, 344] width 330 height 731
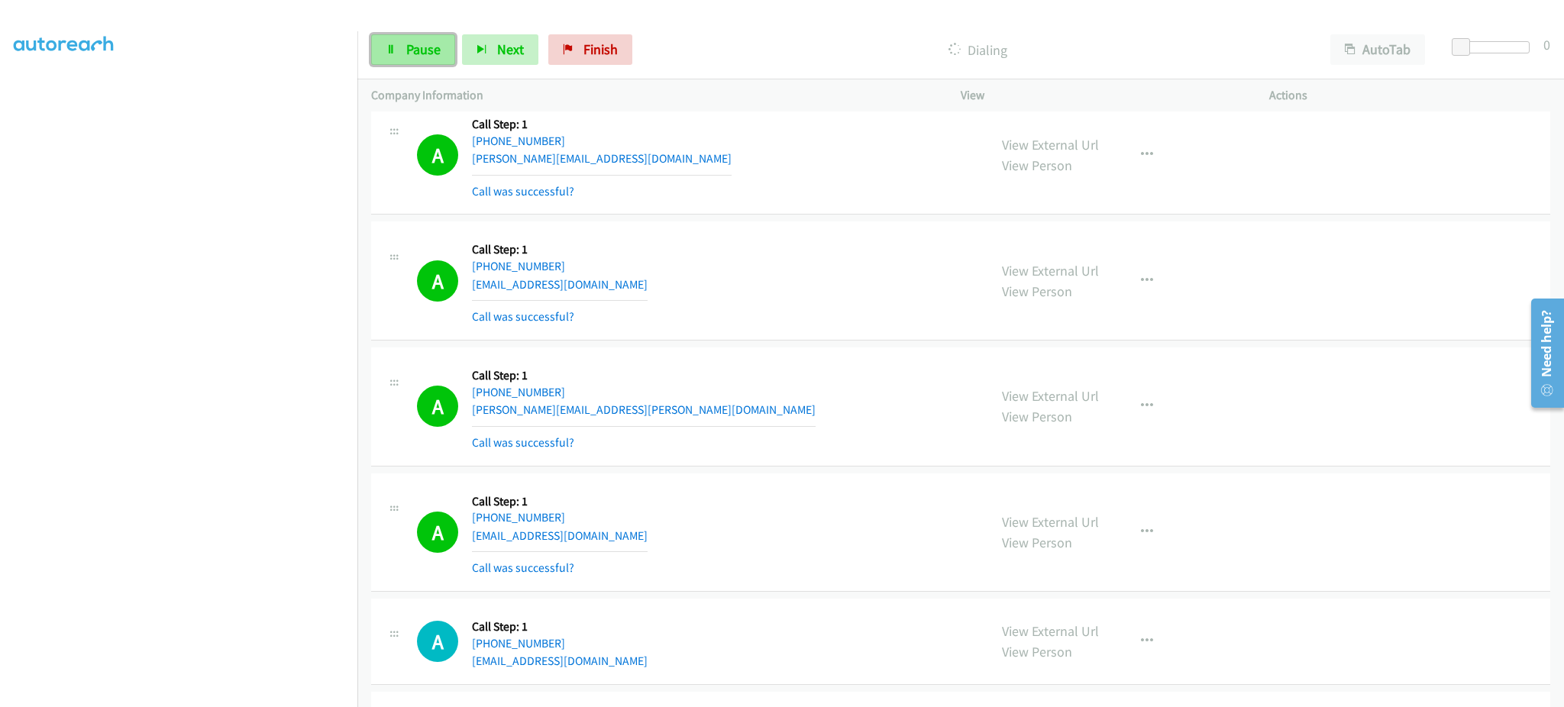
click at [424, 44] on span "Pause" at bounding box center [423, 49] width 34 height 18
click at [398, 41] on link "Start Calls" at bounding box center [425, 49] width 109 height 31
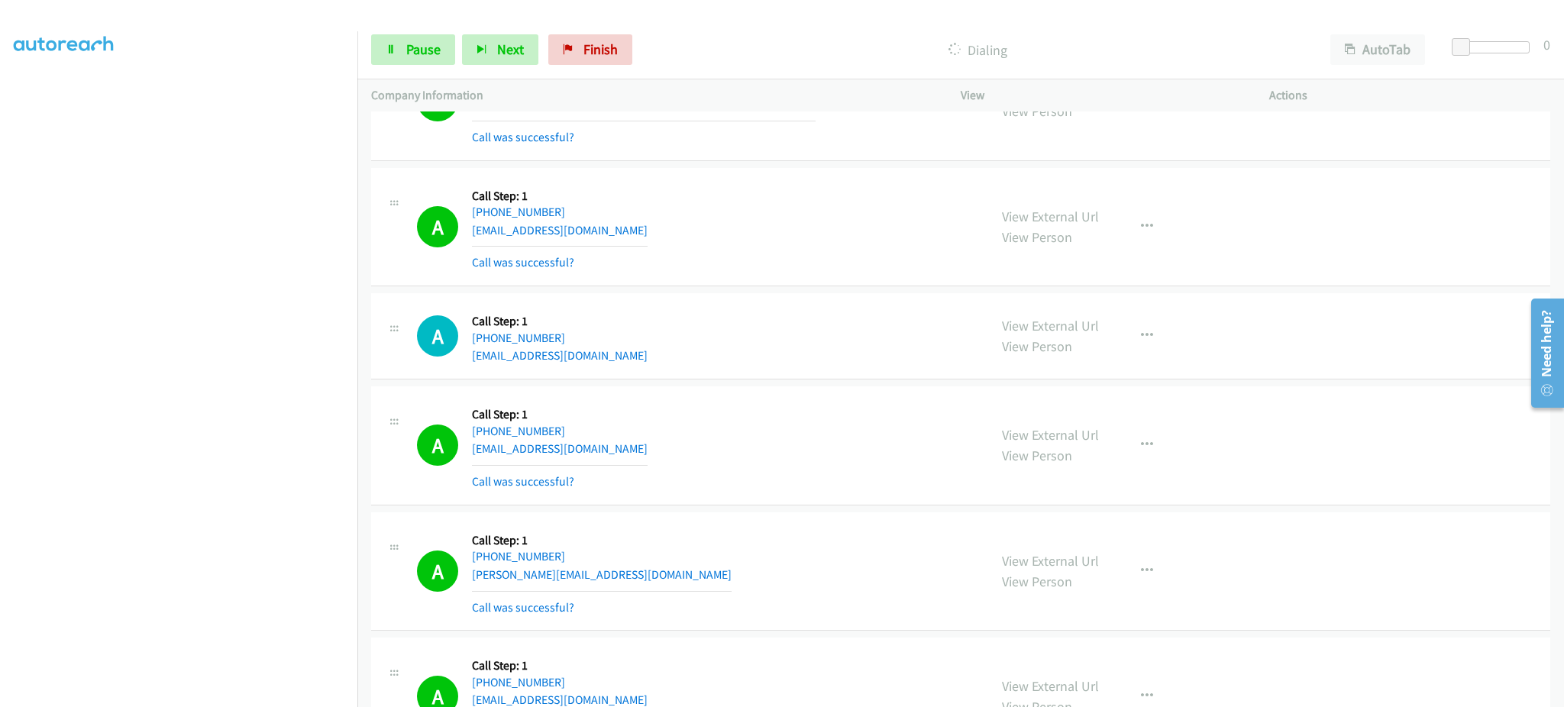
scroll to position [5500, 0]
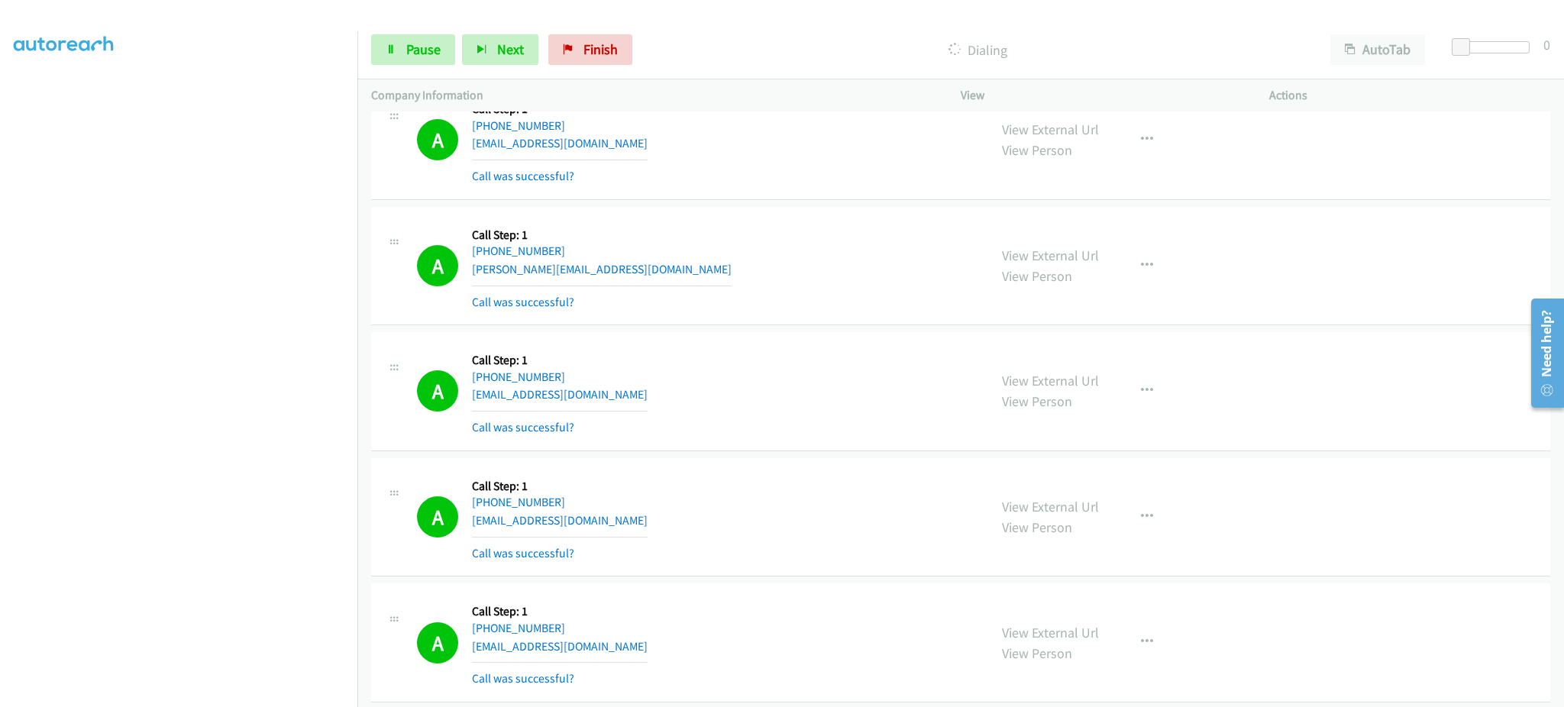
click at [1219, 361] on div "View External Url View Person View External Url Email Schedule/Manage Callback …" at bounding box center [1149, 391] width 322 height 91
click at [432, 66] on div "Start Calls Pause Next Finish Dialing AutoTab AutoTab 0" at bounding box center [961, 50] width 1207 height 59
click at [430, 57] on span "Pause" at bounding box center [423, 49] width 34 height 18
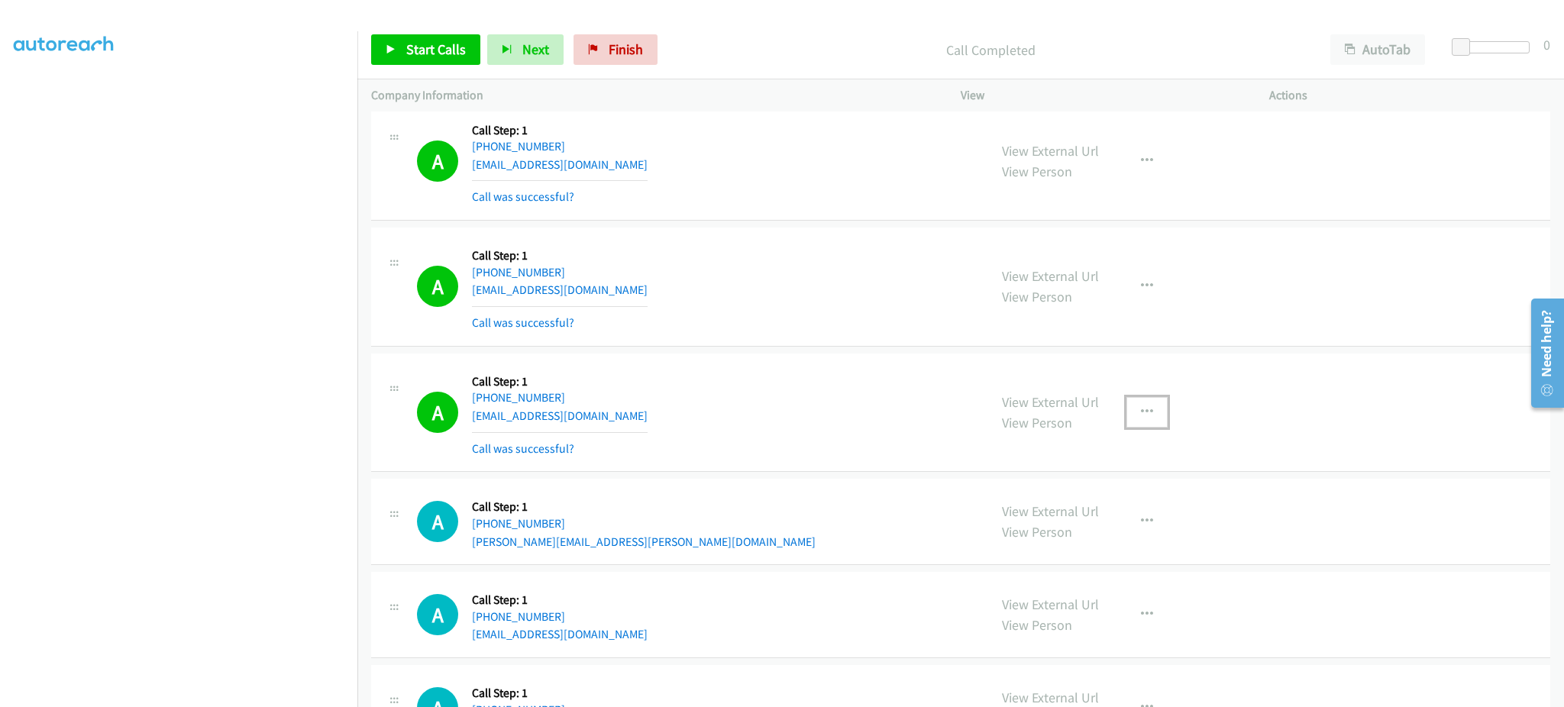
click at [1141, 413] on icon "button" at bounding box center [1147, 412] width 12 height 12
drag, startPoint x: 1104, startPoint y: 547, endPoint x: 983, endPoint y: 460, distance: 148.8
click at [1104, 547] on link "Add to do not call list" at bounding box center [1065, 543] width 203 height 31
click at [1061, 411] on link "View External Url" at bounding box center [1050, 402] width 97 height 18
click at [436, 50] on span "Start Calls" at bounding box center [436, 49] width 60 height 18
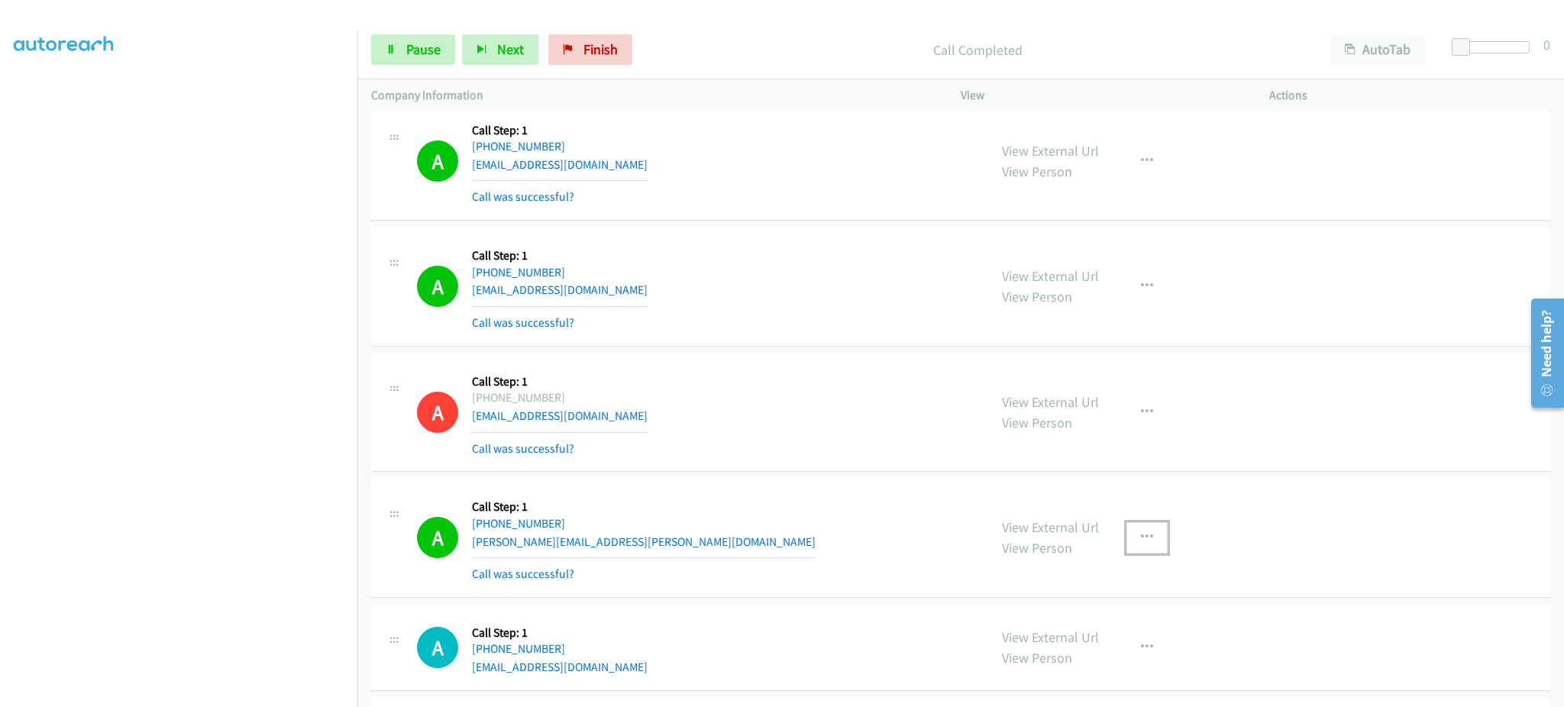
click at [1127, 531] on button "button" at bounding box center [1147, 538] width 41 height 31
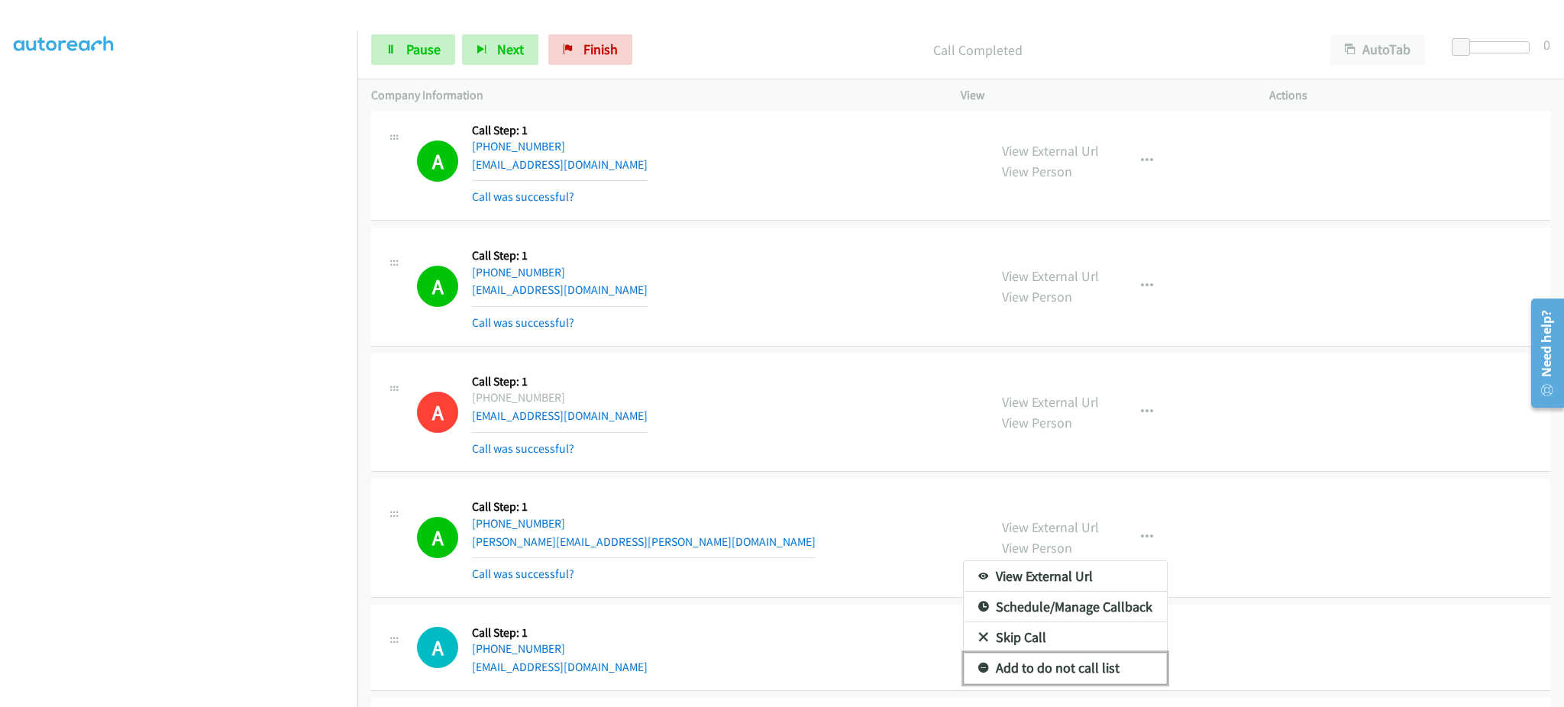
click at [1115, 670] on link "Add to do not call list" at bounding box center [1065, 668] width 203 height 31
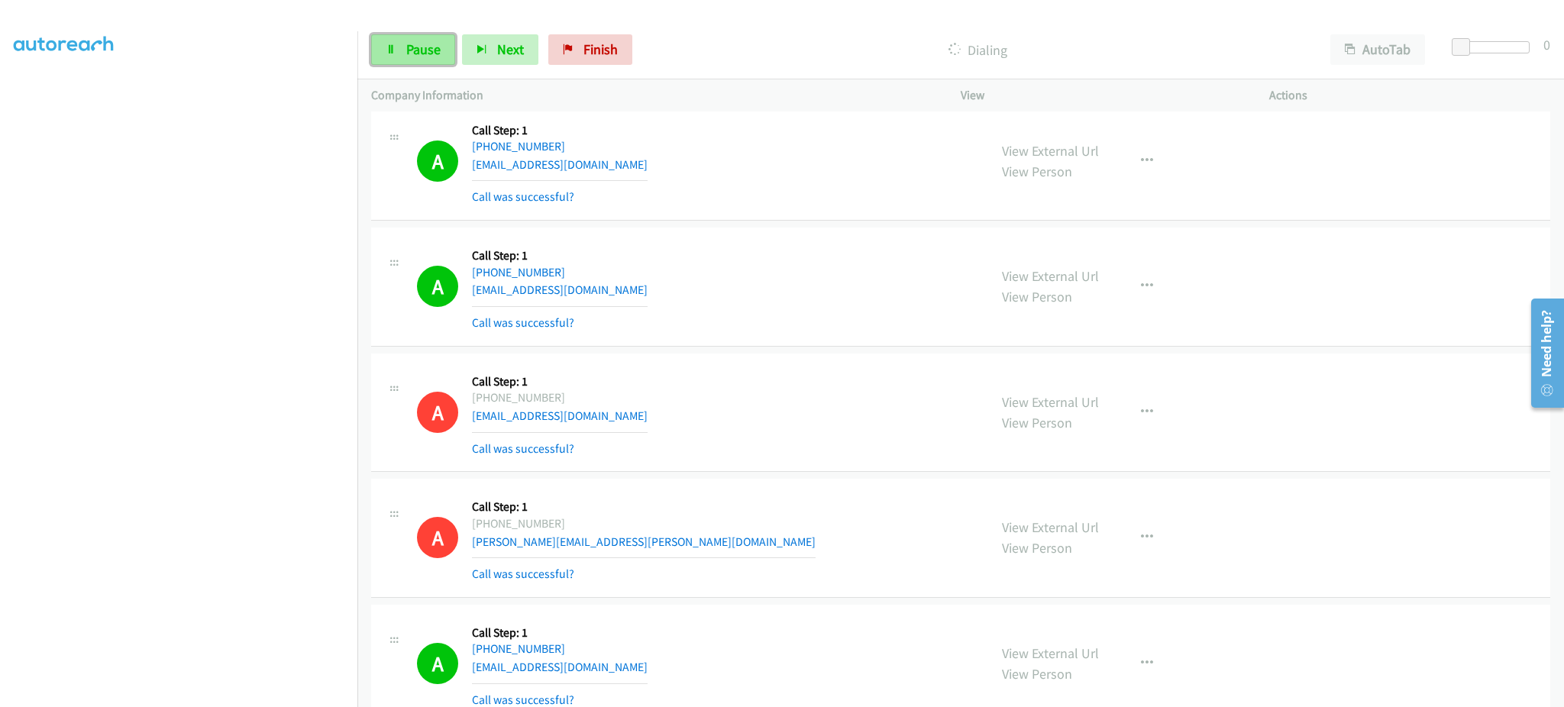
click at [442, 44] on link "Pause" at bounding box center [413, 49] width 84 height 31
click at [450, 54] on span "Start Calls" at bounding box center [436, 49] width 60 height 18
click at [151, 692] on section at bounding box center [179, 344] width 330 height 731
click at [435, 48] on span "Pause" at bounding box center [423, 49] width 34 height 18
click at [402, 43] on link "Start Calls" at bounding box center [425, 49] width 109 height 31
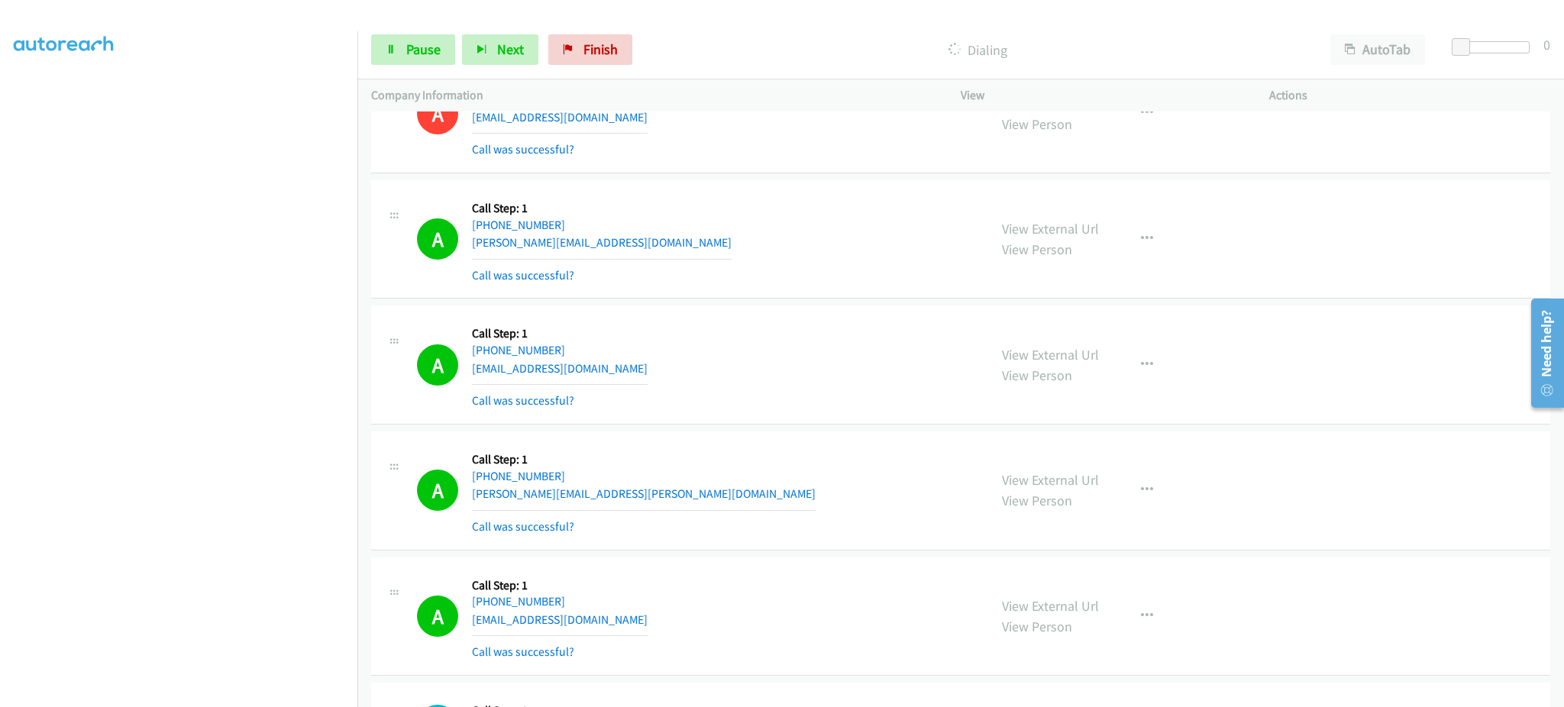
scroll to position [2525, 0]
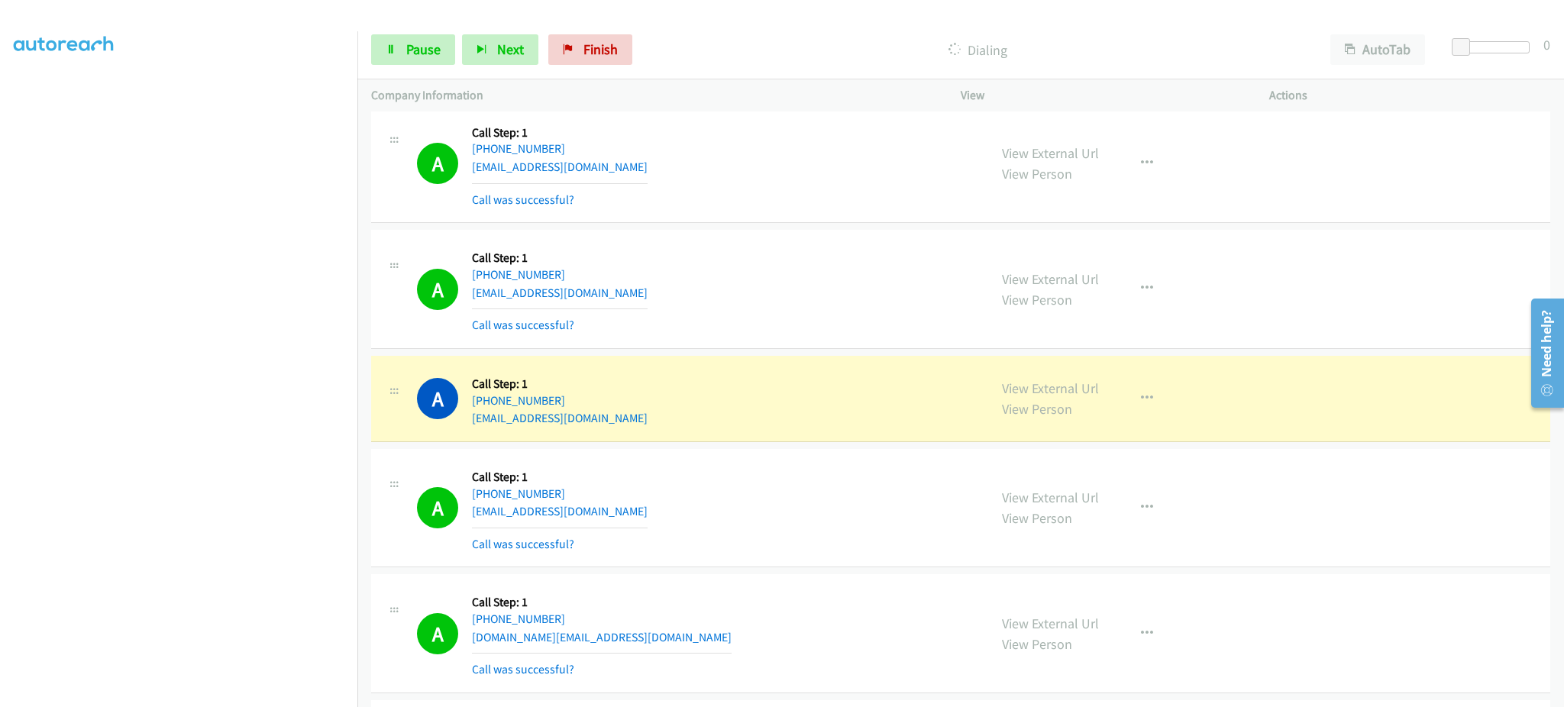
click at [1040, 376] on div "View External Url View Person View External Url Email Schedule/Manage Callback …" at bounding box center [1149, 399] width 322 height 58
click at [1040, 380] on link "View External Url" at bounding box center [1050, 389] width 97 height 18
click at [413, 40] on span "Pause" at bounding box center [423, 49] width 34 height 18
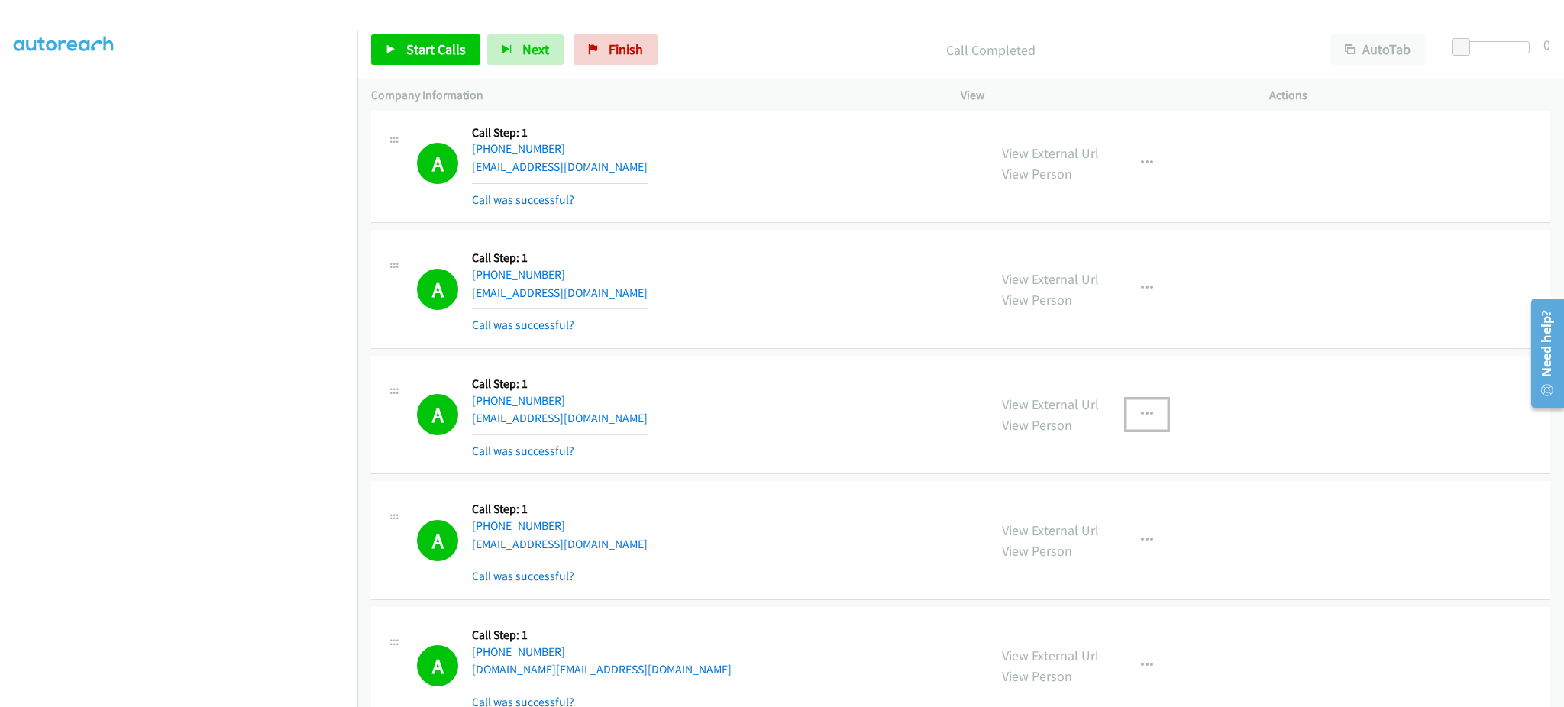
drag, startPoint x: 1127, startPoint y: 414, endPoint x: 1128, endPoint y: 439, distance: 25.2
click at [1127, 414] on button "button" at bounding box center [1147, 415] width 41 height 31
drag, startPoint x: 1111, startPoint y: 541, endPoint x: 1027, endPoint y: 690, distance: 171.0
click at [1111, 542] on link "Add to do not call list" at bounding box center [1065, 545] width 203 height 31
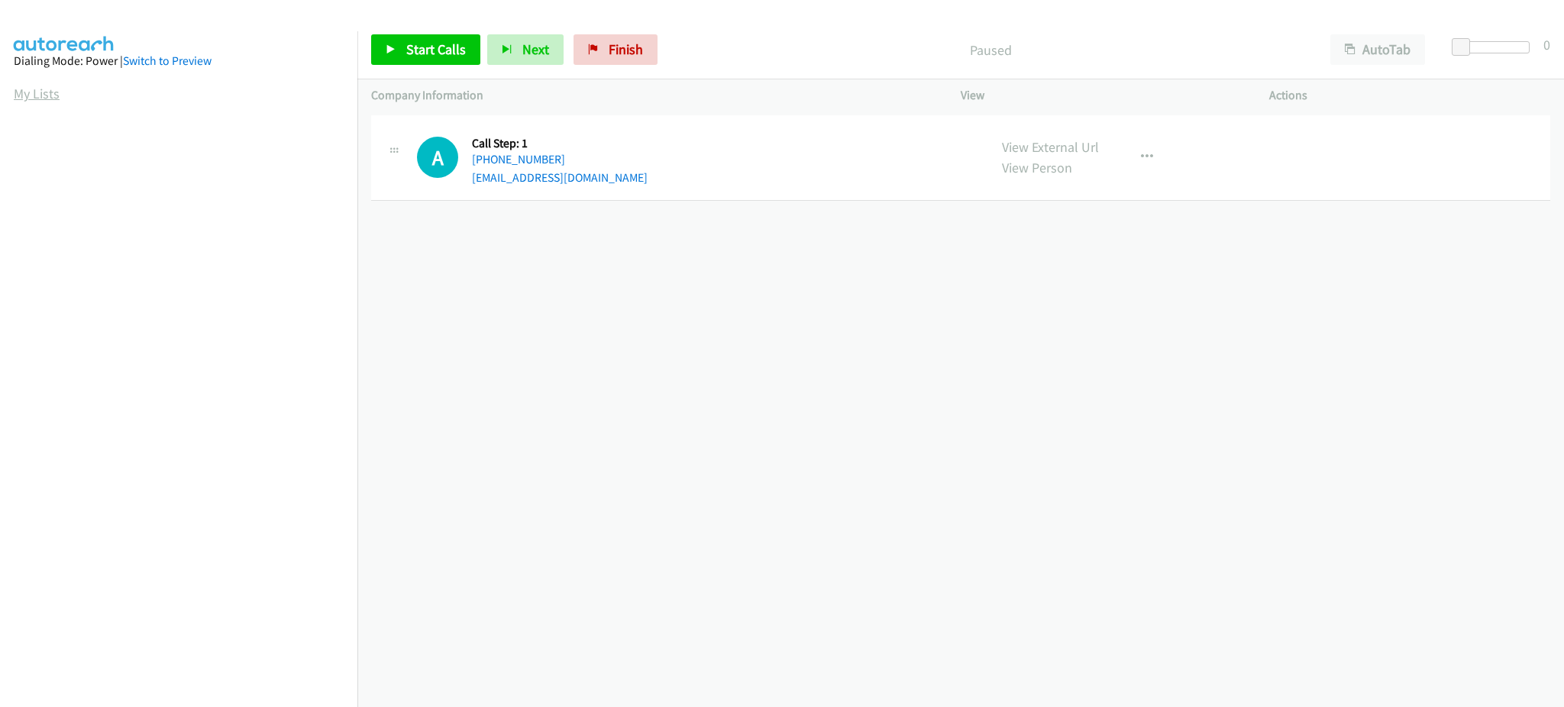
click at [46, 91] on link "My Lists" at bounding box center [37, 94] width 46 height 18
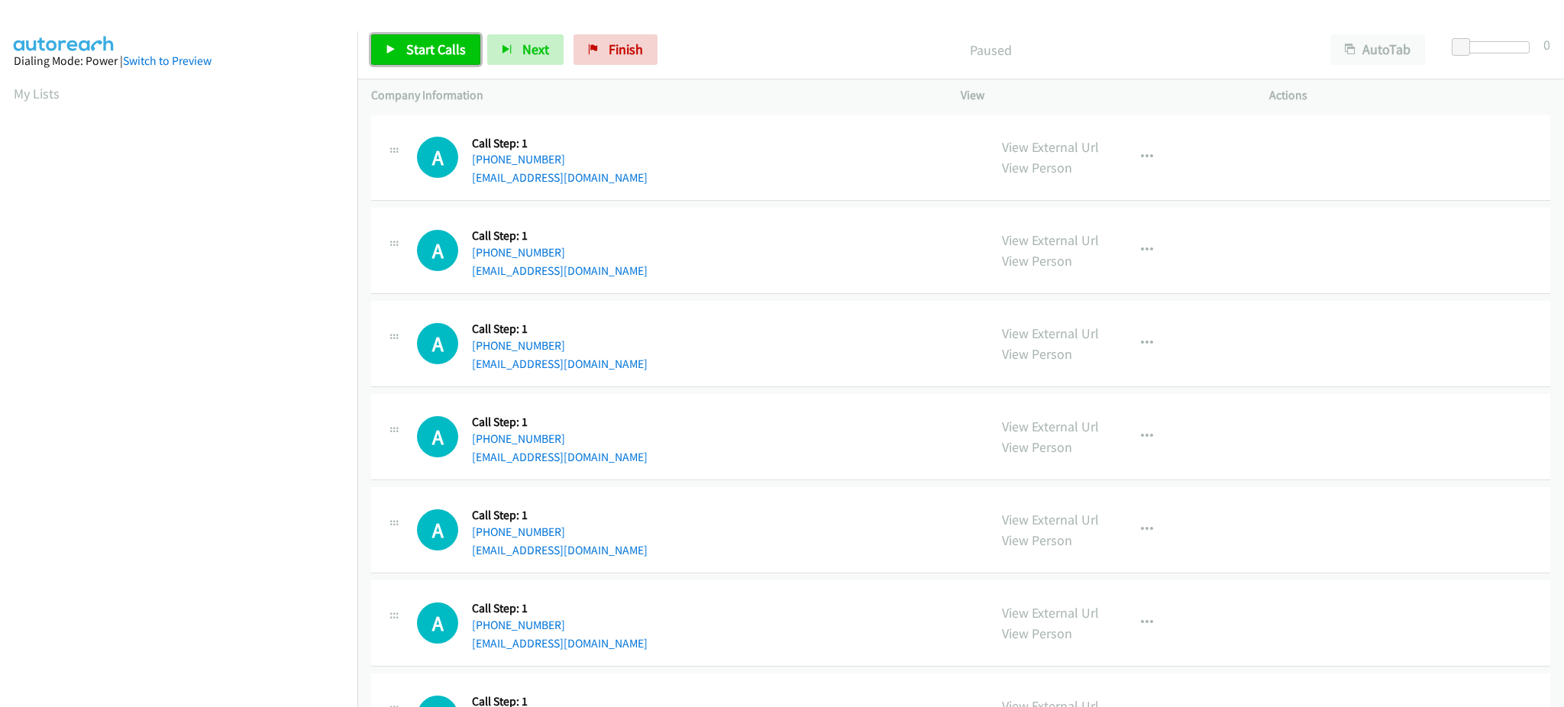
click at [393, 42] on link "Start Calls" at bounding box center [425, 49] width 109 height 31
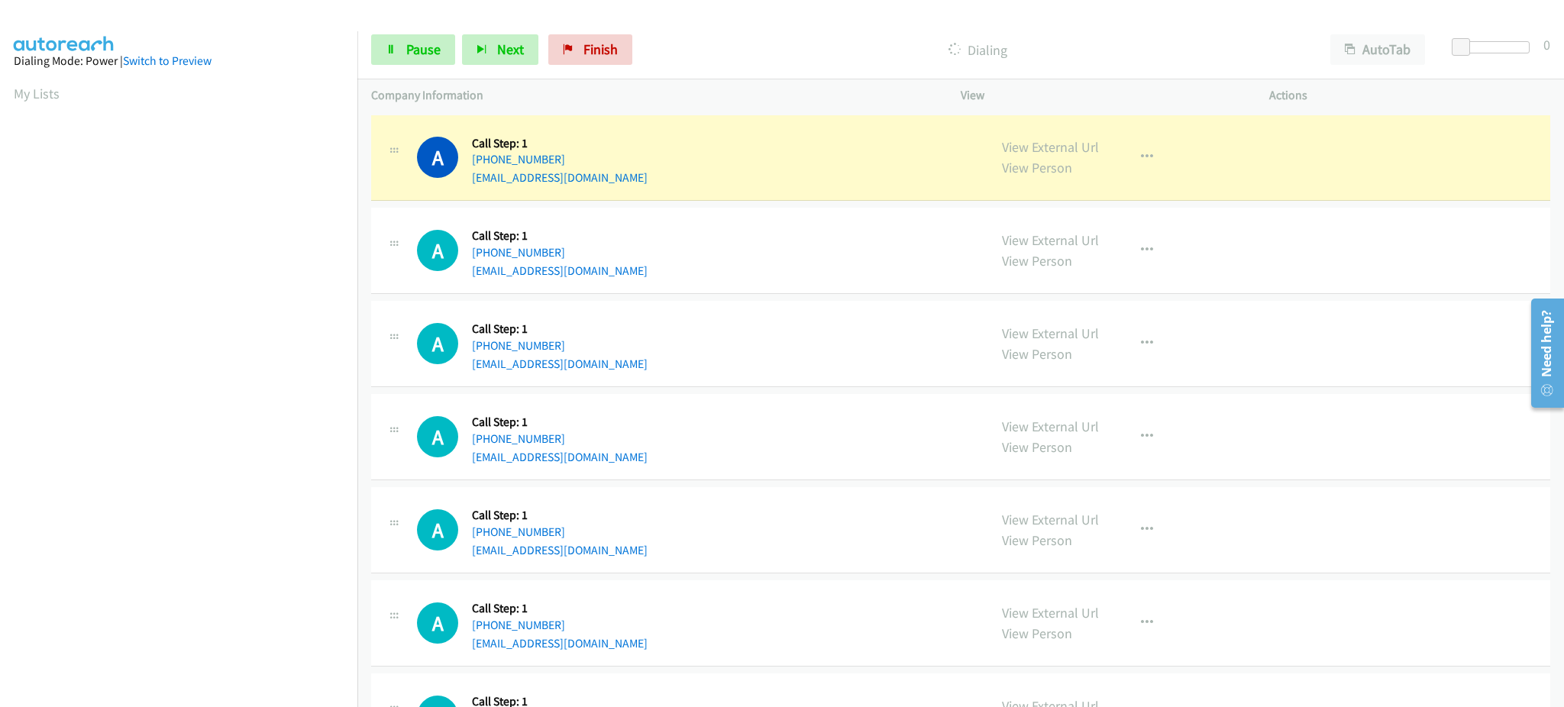
scroll to position [153, 0]
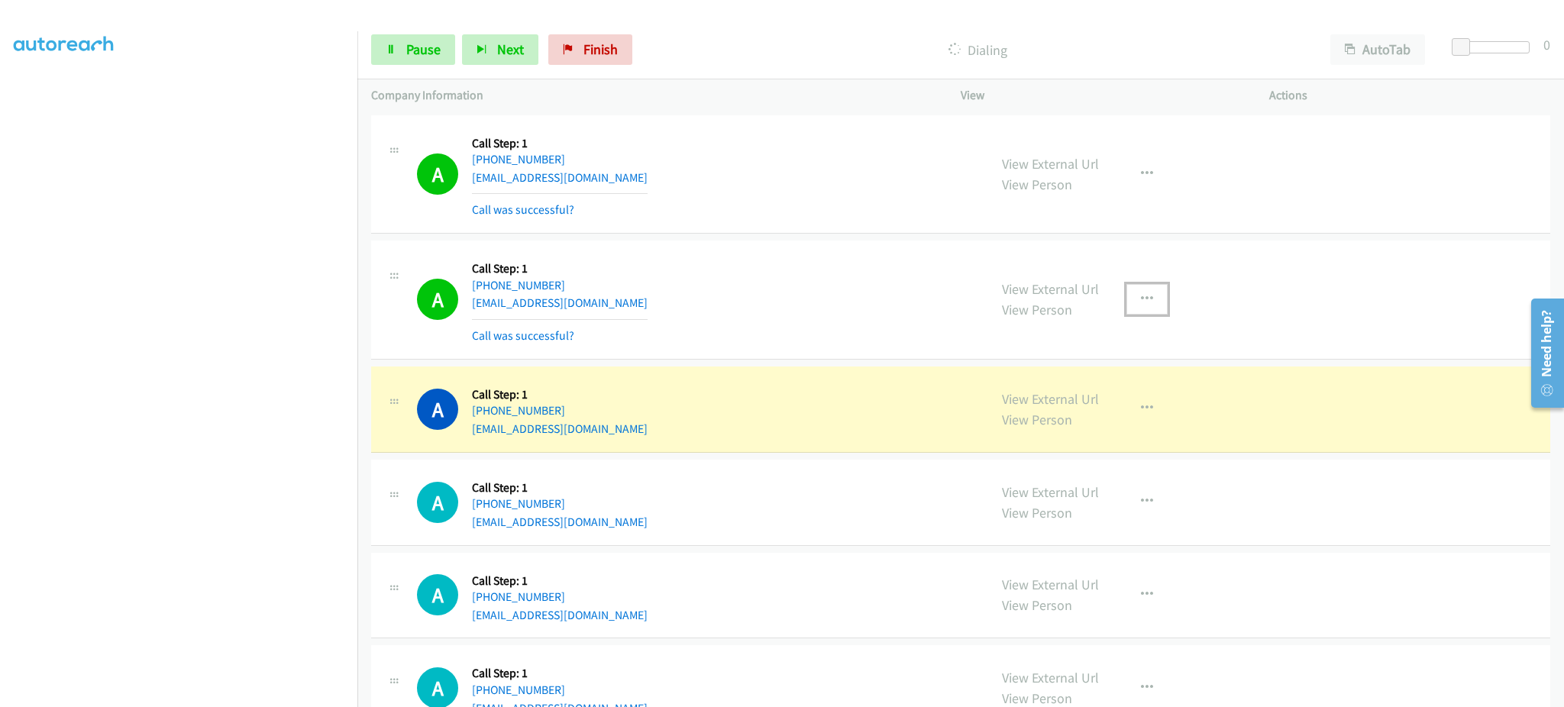
click at [1128, 291] on button "button" at bounding box center [1147, 299] width 41 height 31
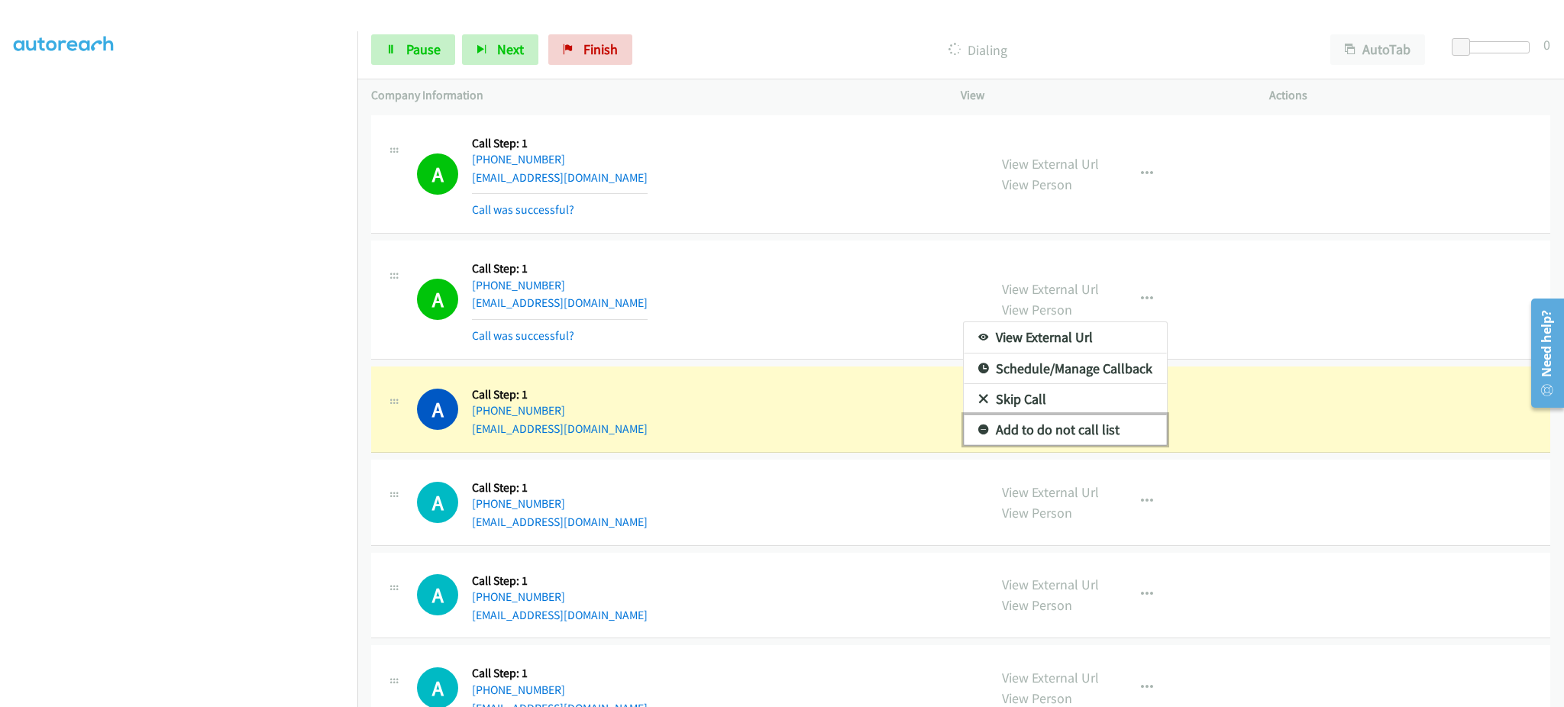
click at [1100, 432] on link "Add to do not call list" at bounding box center [1065, 430] width 203 height 31
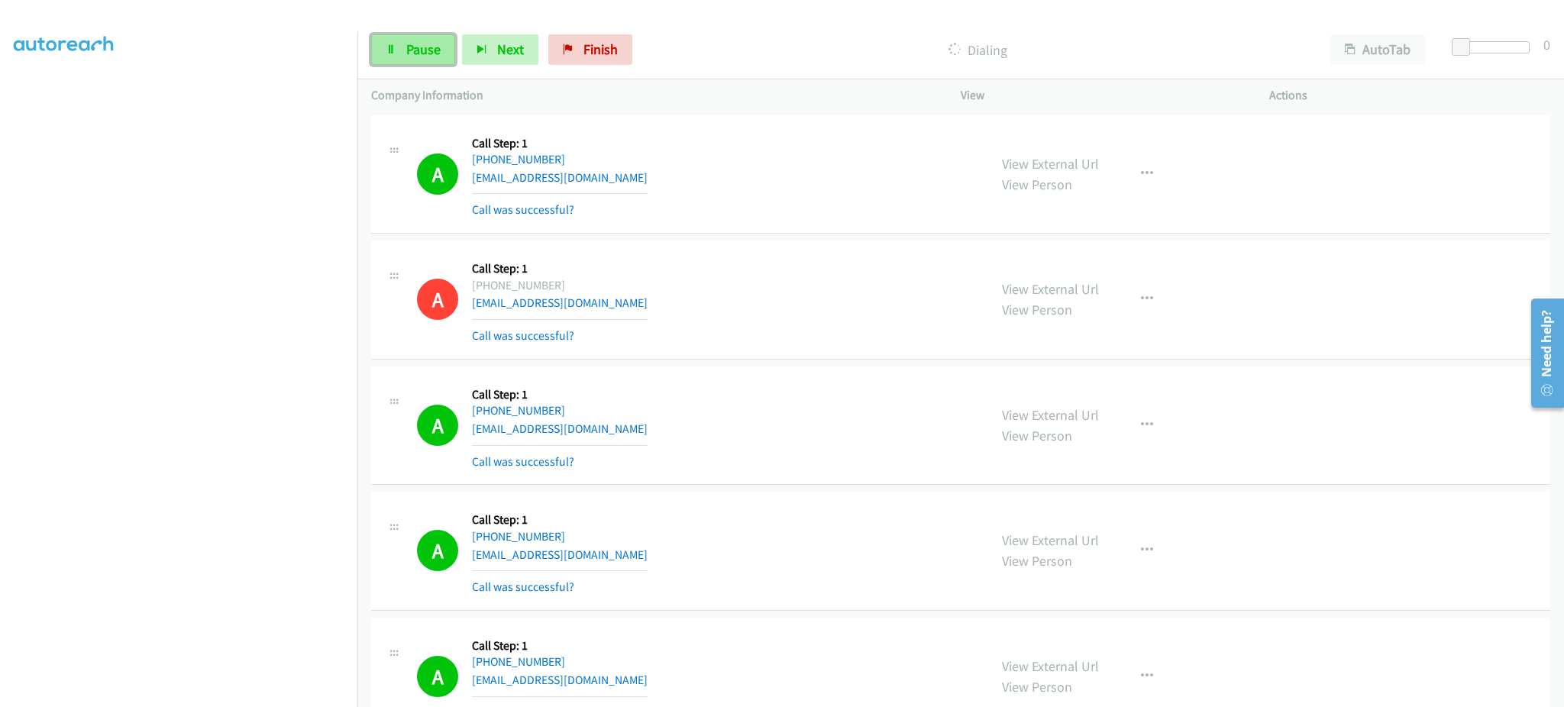
click at [425, 58] on link "Pause" at bounding box center [413, 49] width 84 height 31
click at [465, 62] on link "Start Calls" at bounding box center [425, 49] width 109 height 31
click at [419, 46] on span "Pause" at bounding box center [423, 49] width 34 height 18
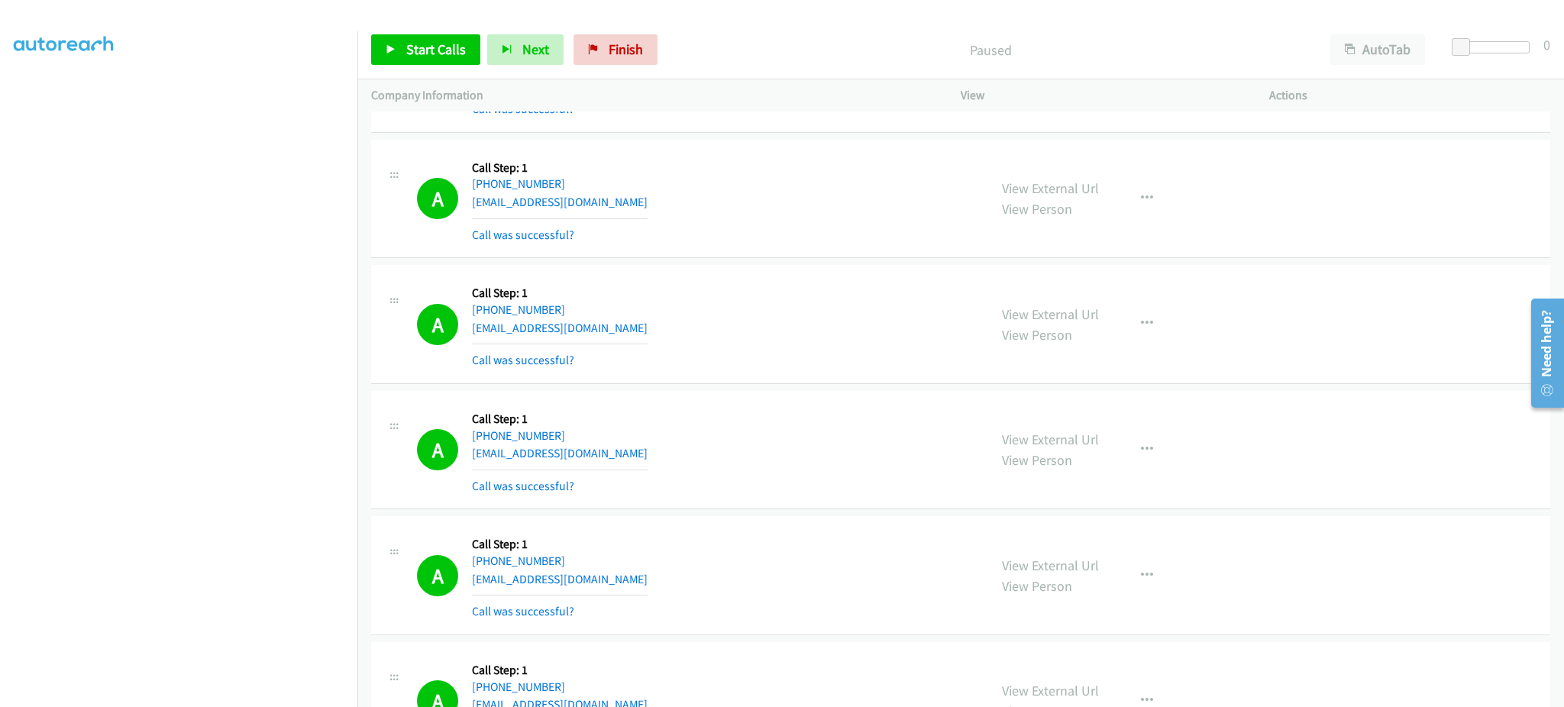
scroll to position [611, 0]
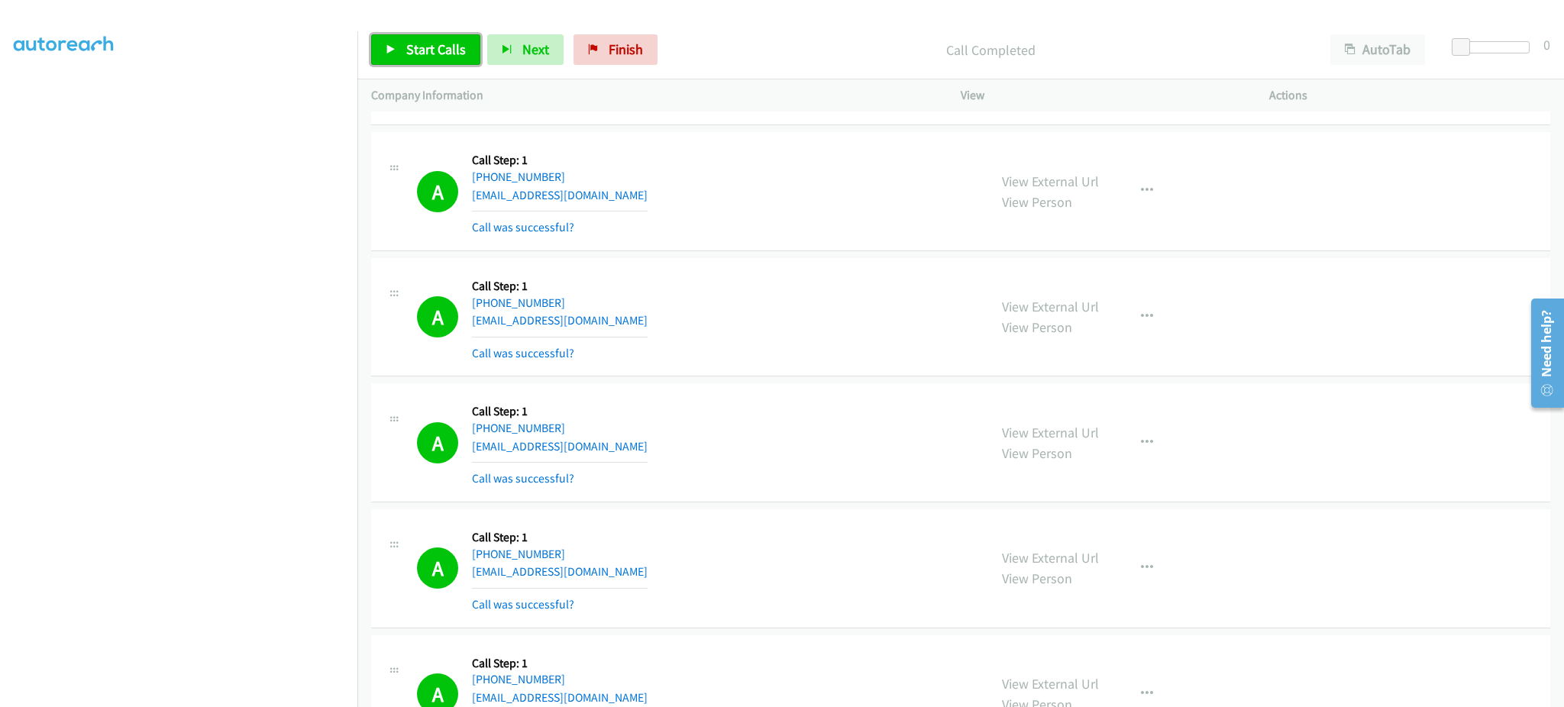
click at [441, 58] on link "Start Calls" at bounding box center [425, 49] width 109 height 31
click at [150, 694] on section at bounding box center [179, 344] width 330 height 731
click at [431, 47] on span "Pause" at bounding box center [423, 49] width 34 height 18
click at [417, 54] on span "Start Calls" at bounding box center [436, 49] width 60 height 18
click at [430, 50] on span "Pause" at bounding box center [423, 49] width 34 height 18
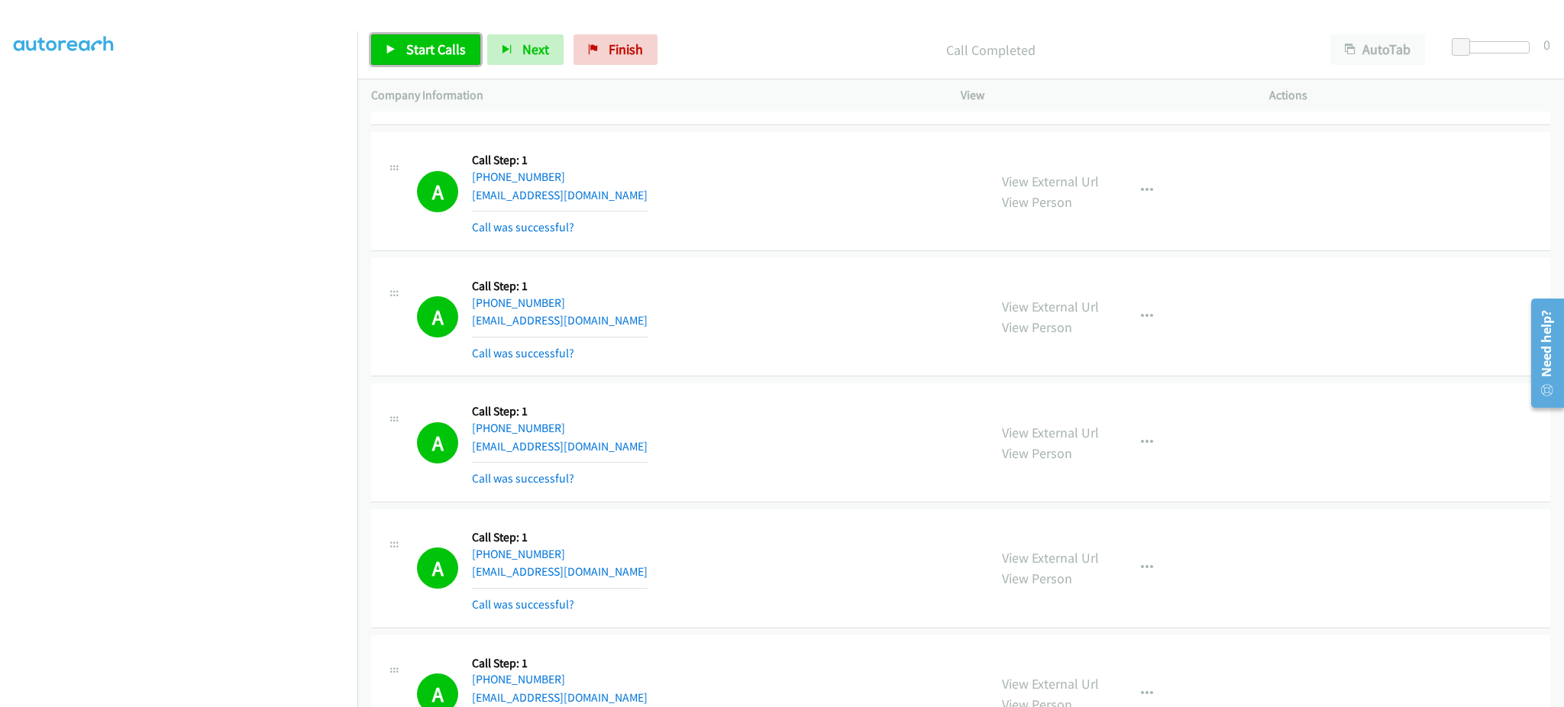
click at [406, 50] on span "Start Calls" at bounding box center [436, 49] width 60 height 18
click at [423, 53] on span "Pause" at bounding box center [423, 49] width 34 height 18
